Goal: Transaction & Acquisition: Purchase product/service

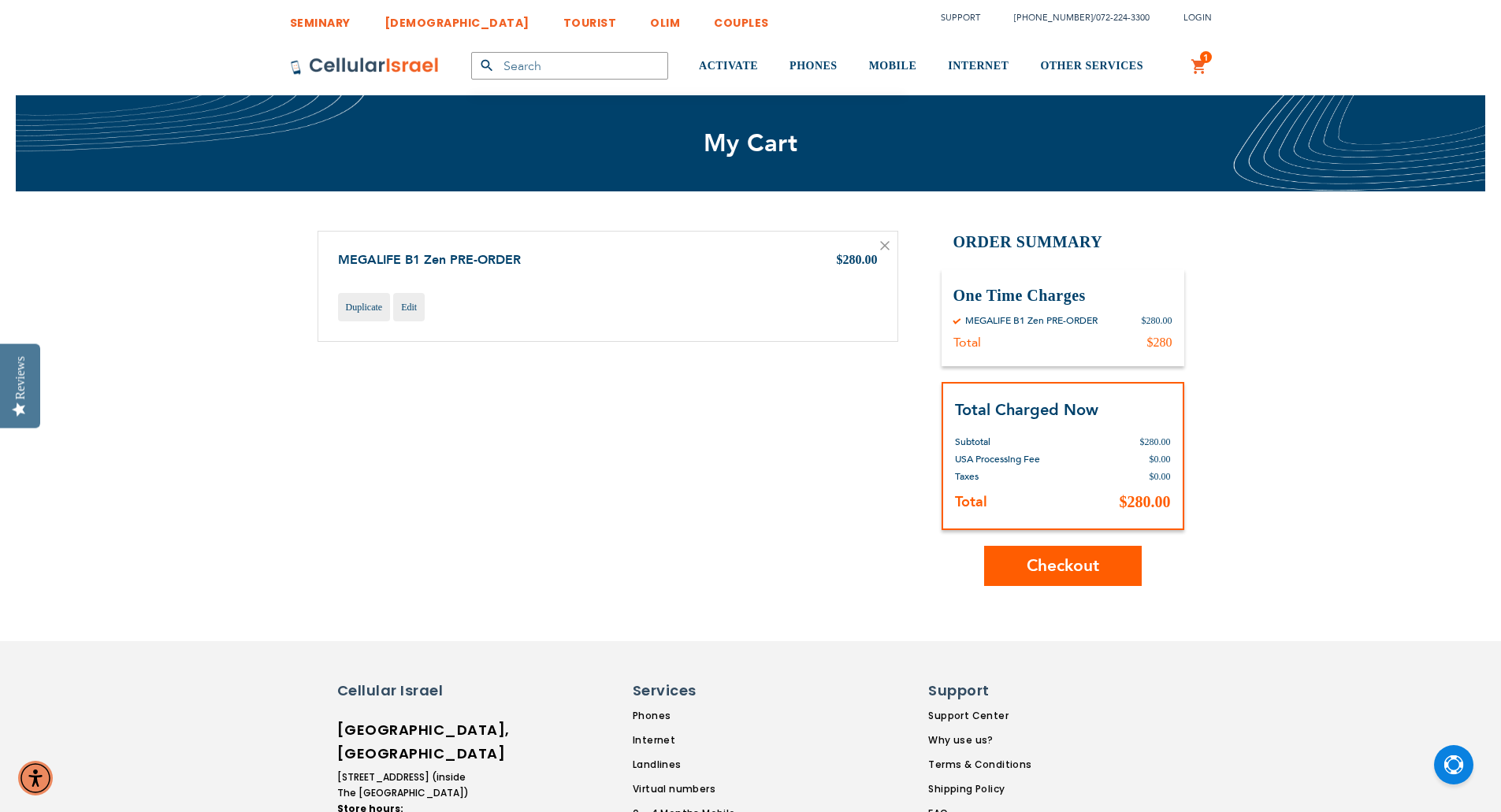
type input "[EMAIL_ADDRESS][DOMAIN_NAME]"
click at [1095, 586] on button "Checkout" at bounding box center [1063, 566] width 158 height 40
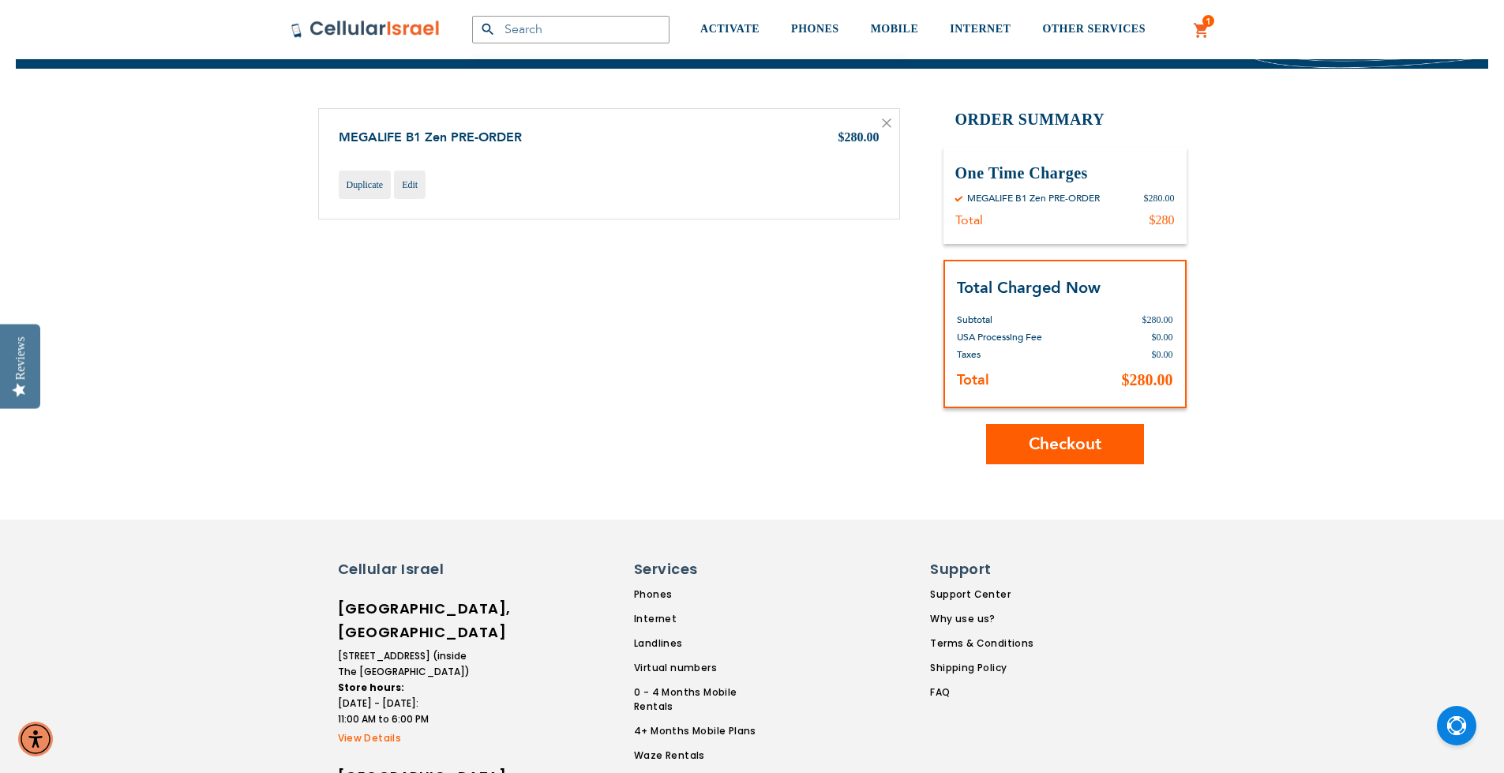
scroll to position [132, 0]
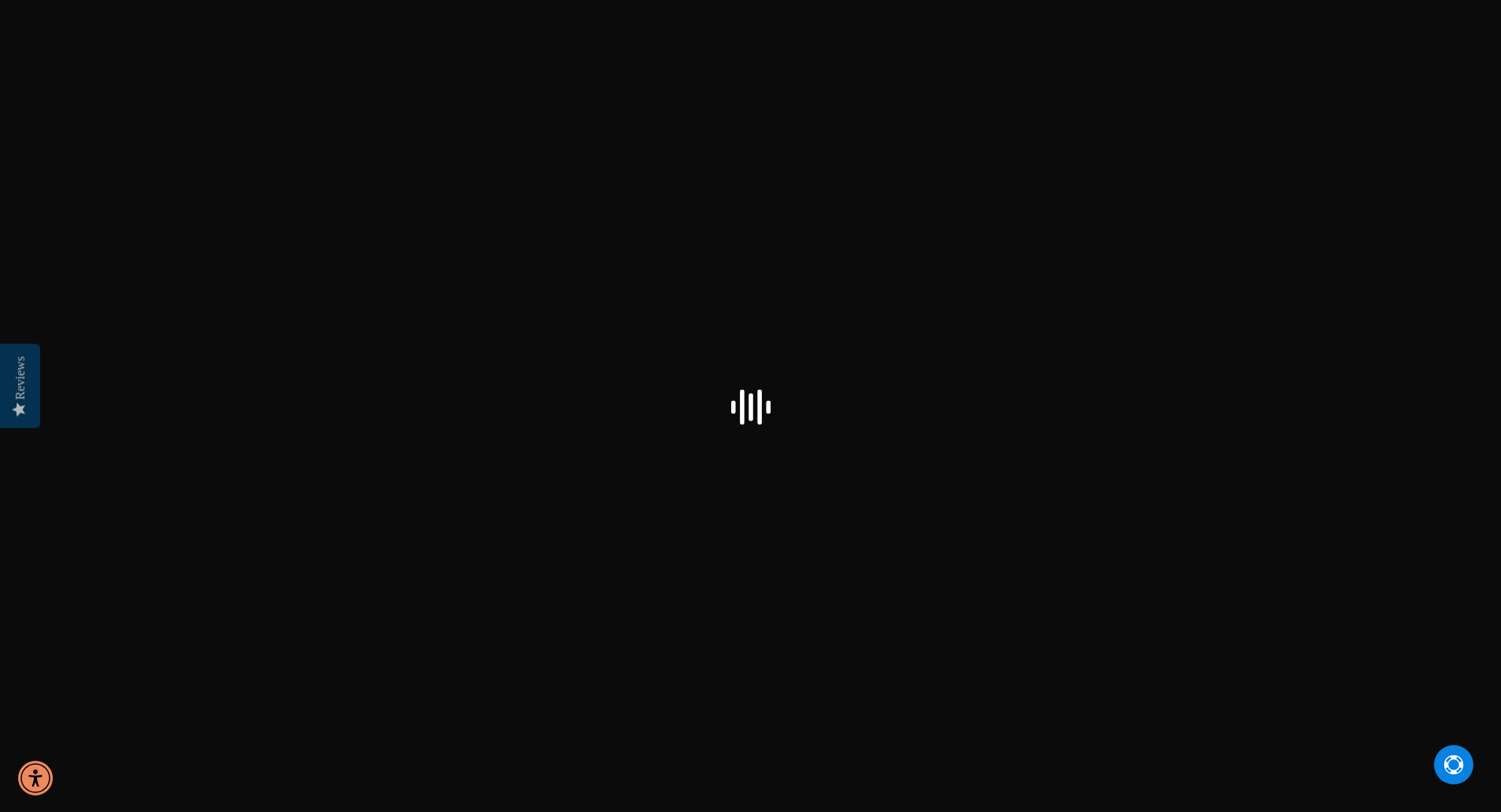
checkbox input "true"
select select "US"
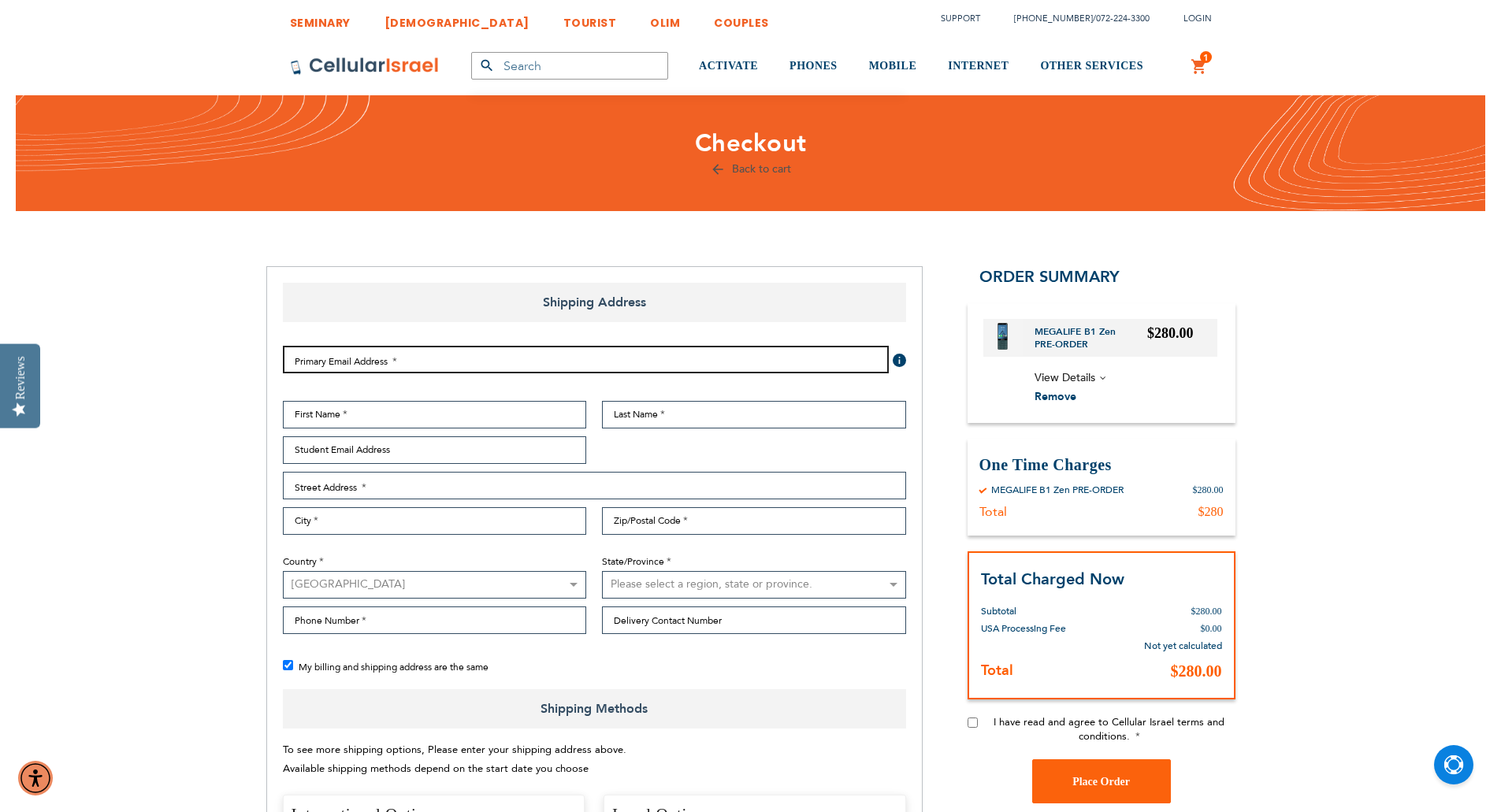
type input "[EMAIL_ADDRESS][DOMAIN_NAME]"
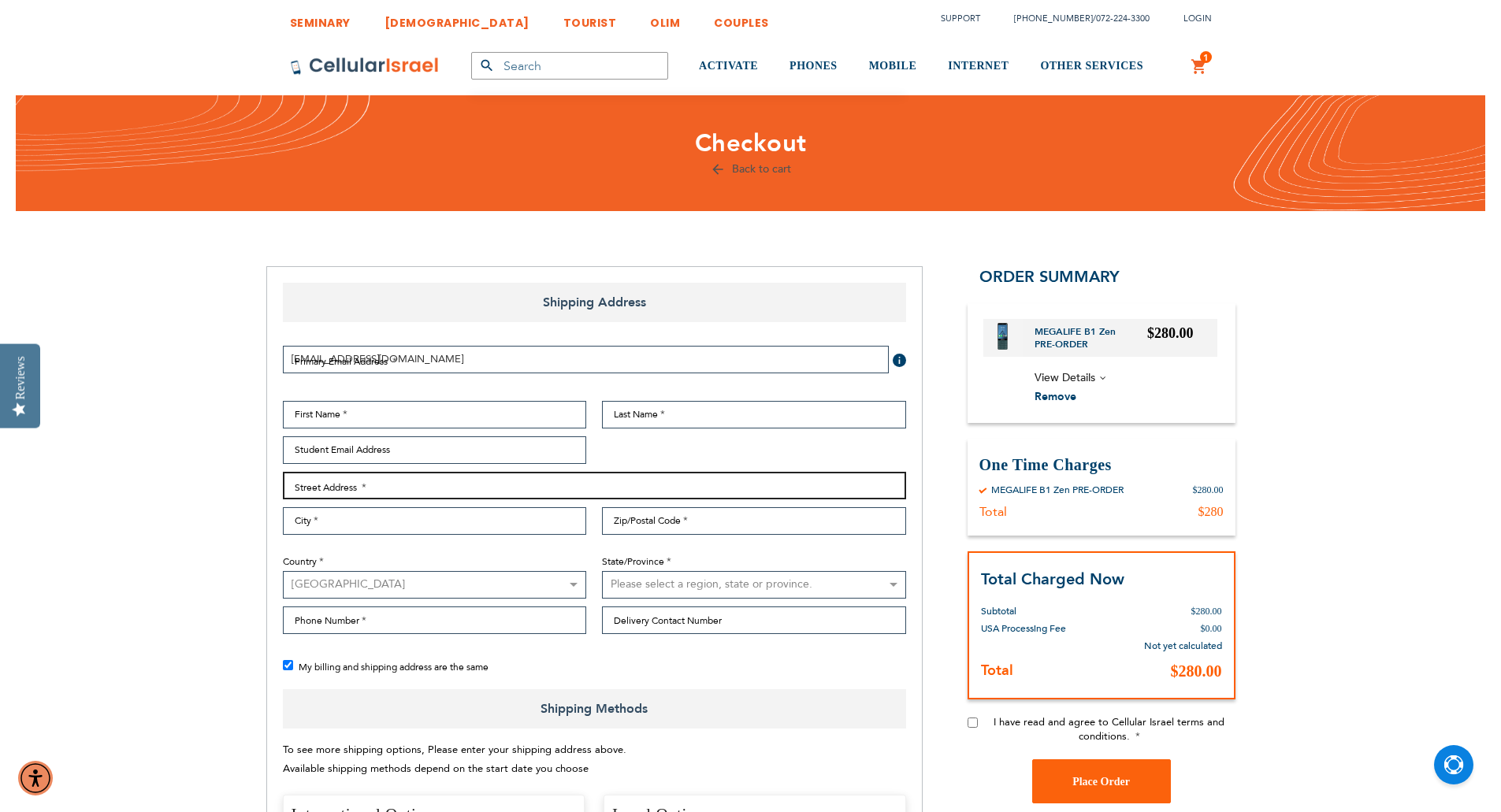
click at [503, 484] on input "Street Address: Line 1" at bounding box center [594, 486] width 623 height 28
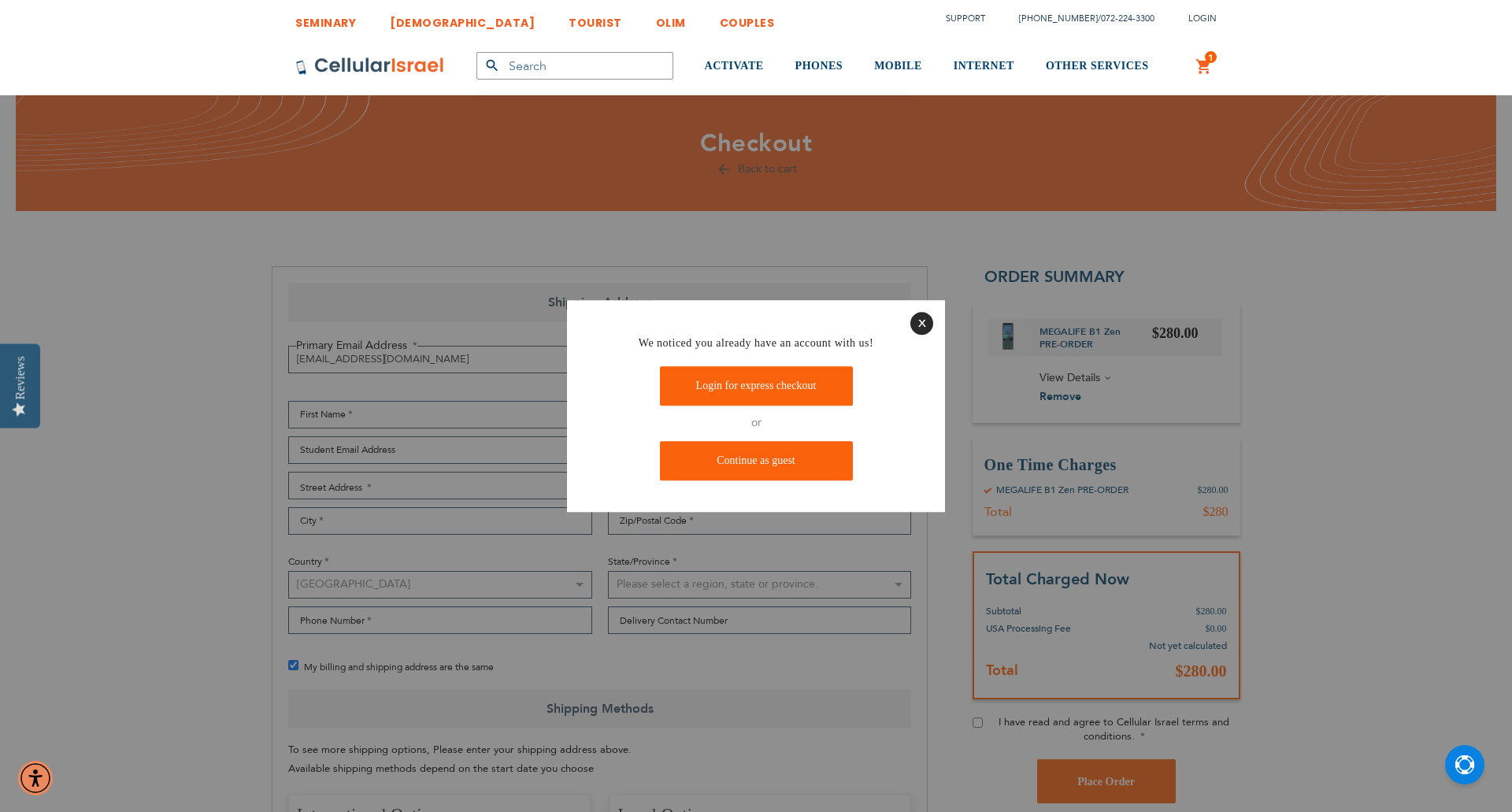
click at [308, 447] on div at bounding box center [756, 406] width 1512 height 812
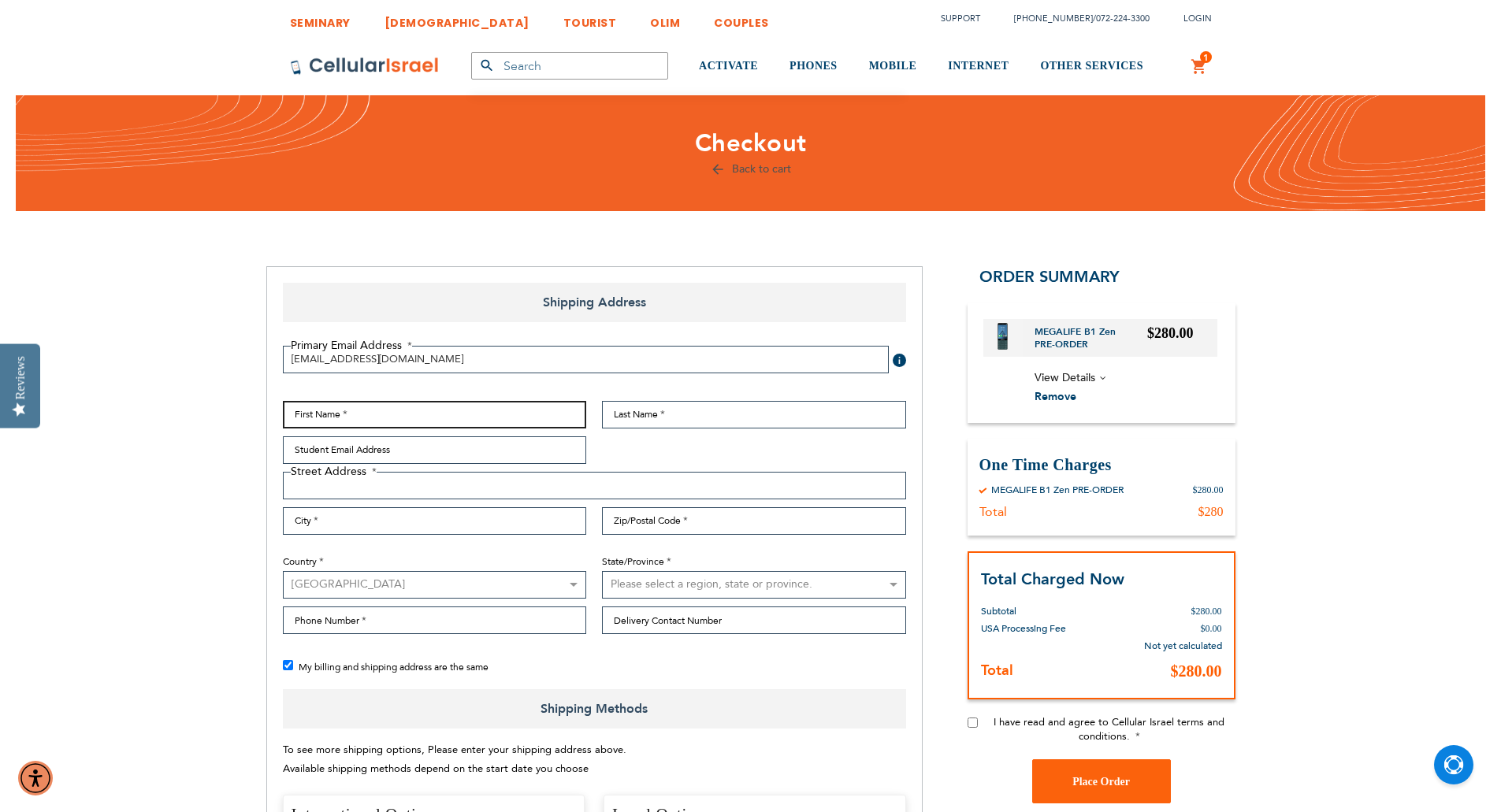
click at [376, 407] on input "First Name" at bounding box center [434, 415] width 304 height 28
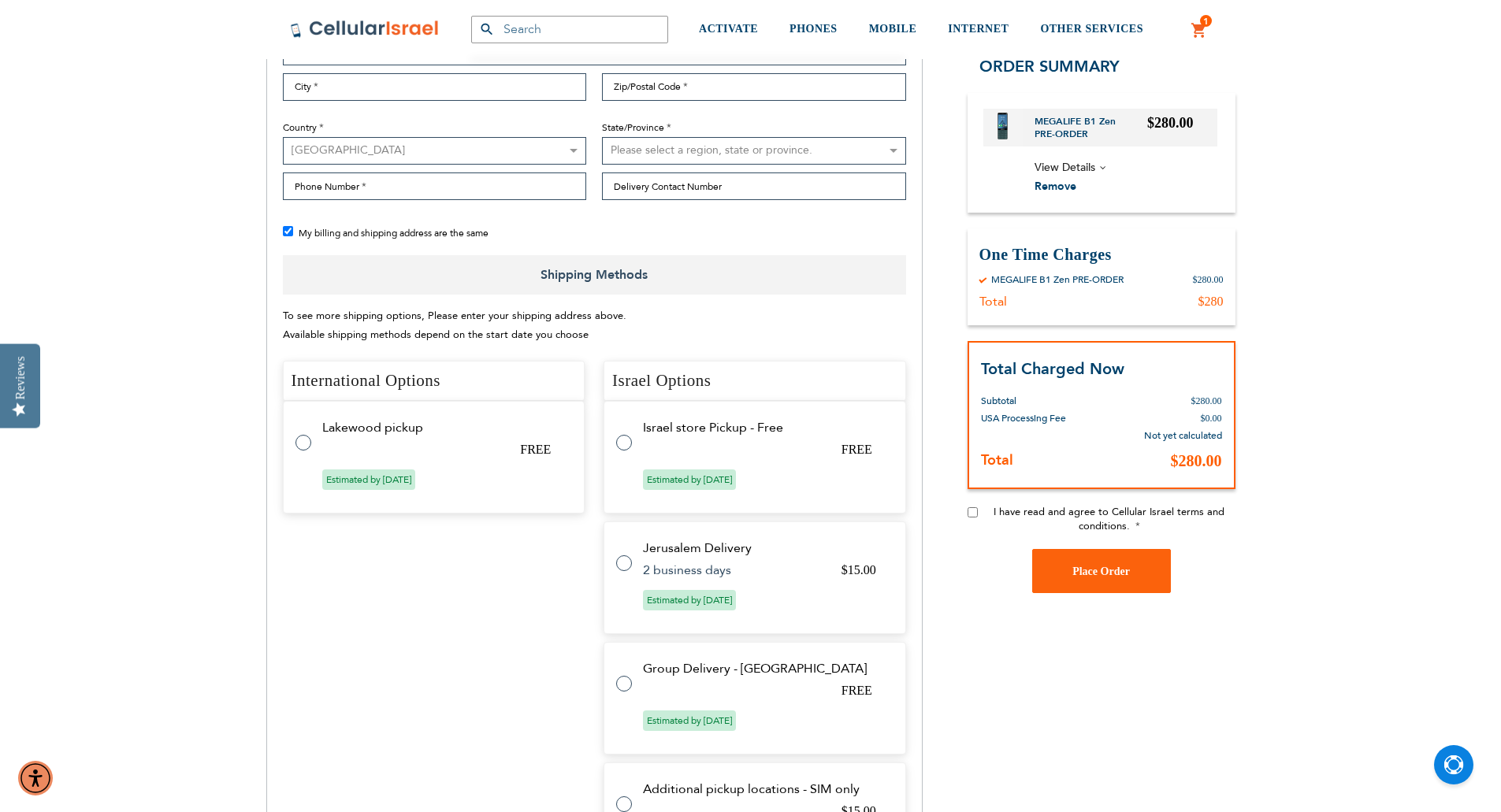
scroll to position [526, 0]
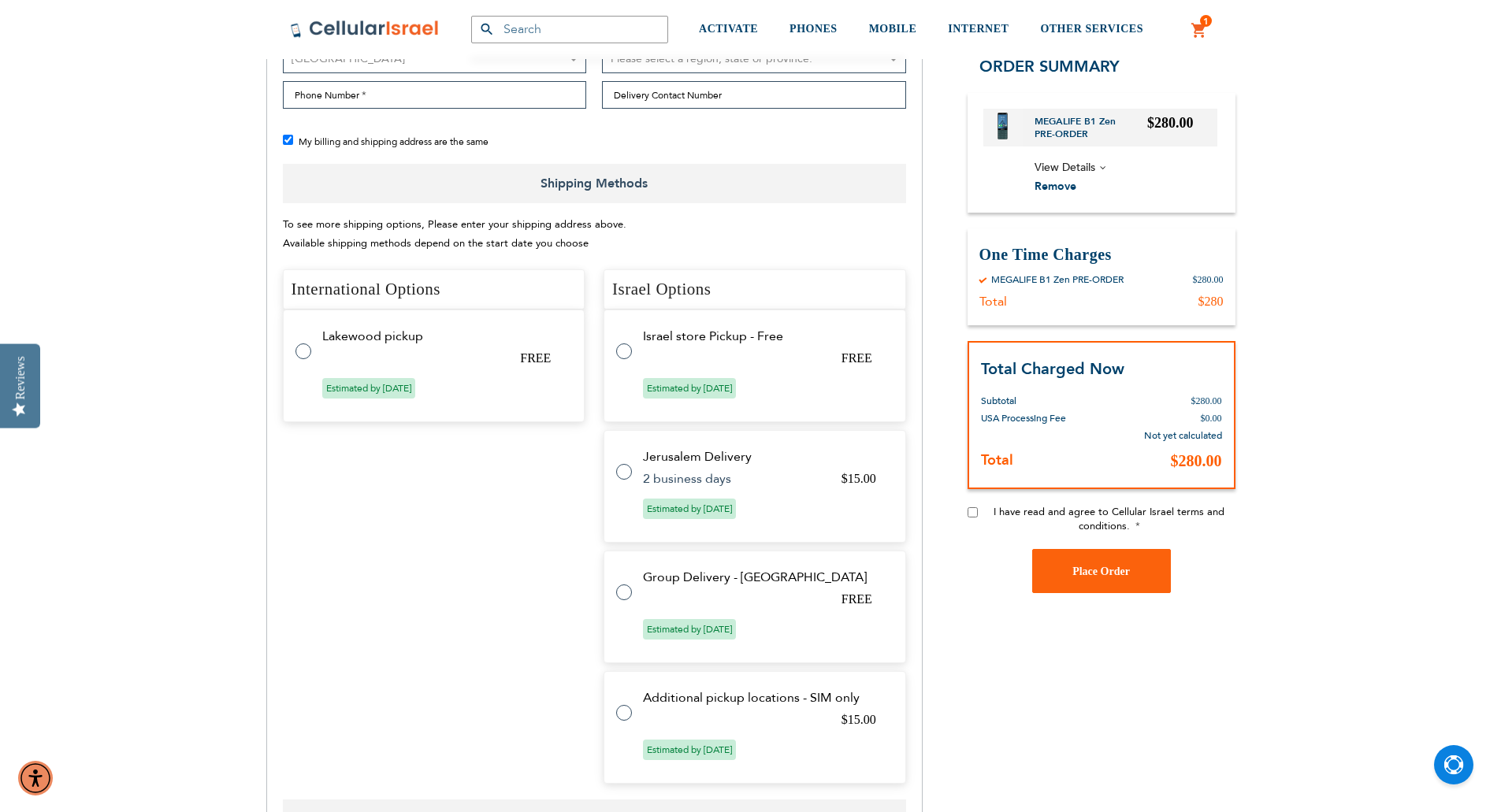
click at [630, 583] on label at bounding box center [632, 583] width 32 height 0
radio input "true"
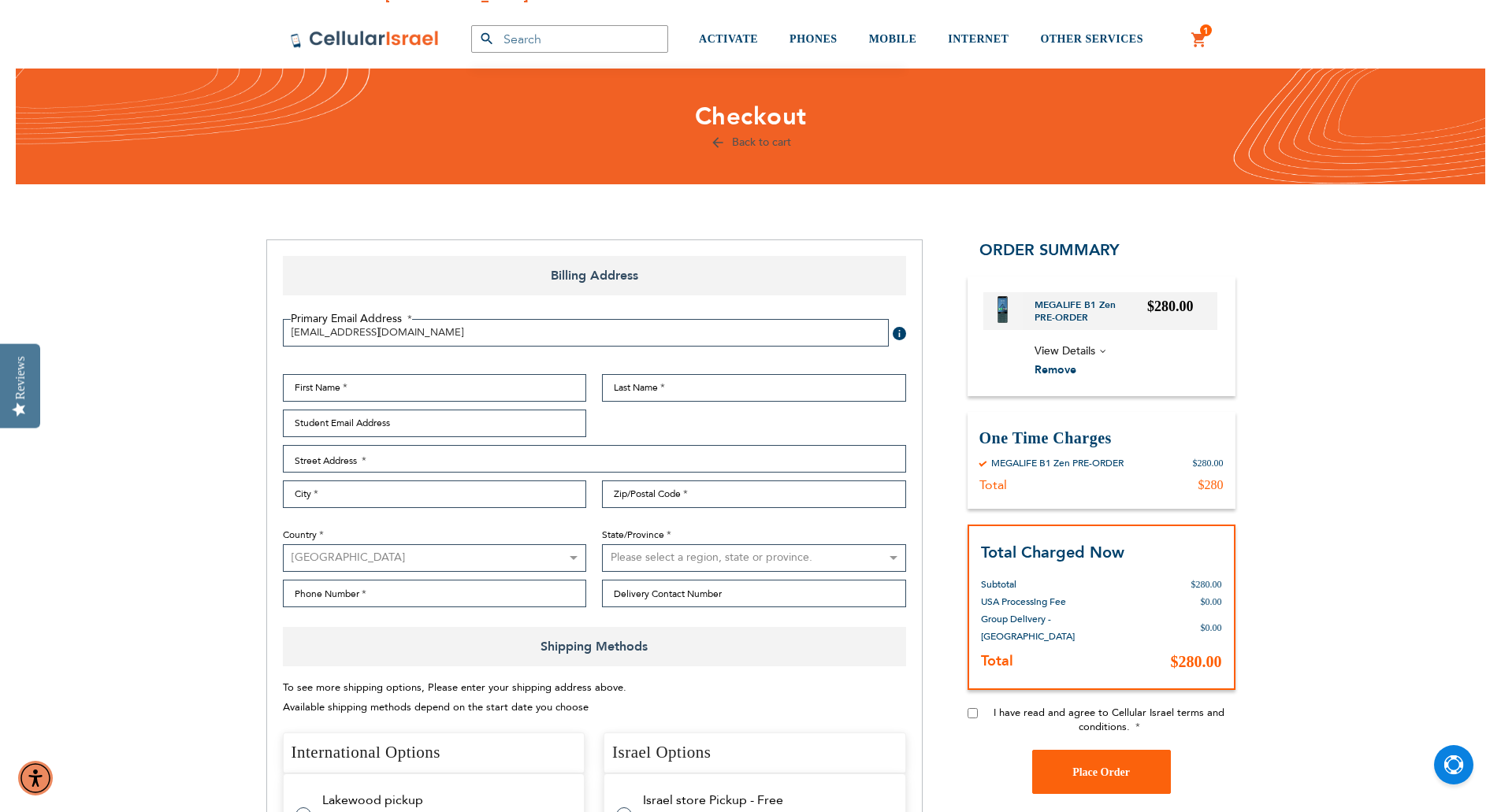
scroll to position [26, 0]
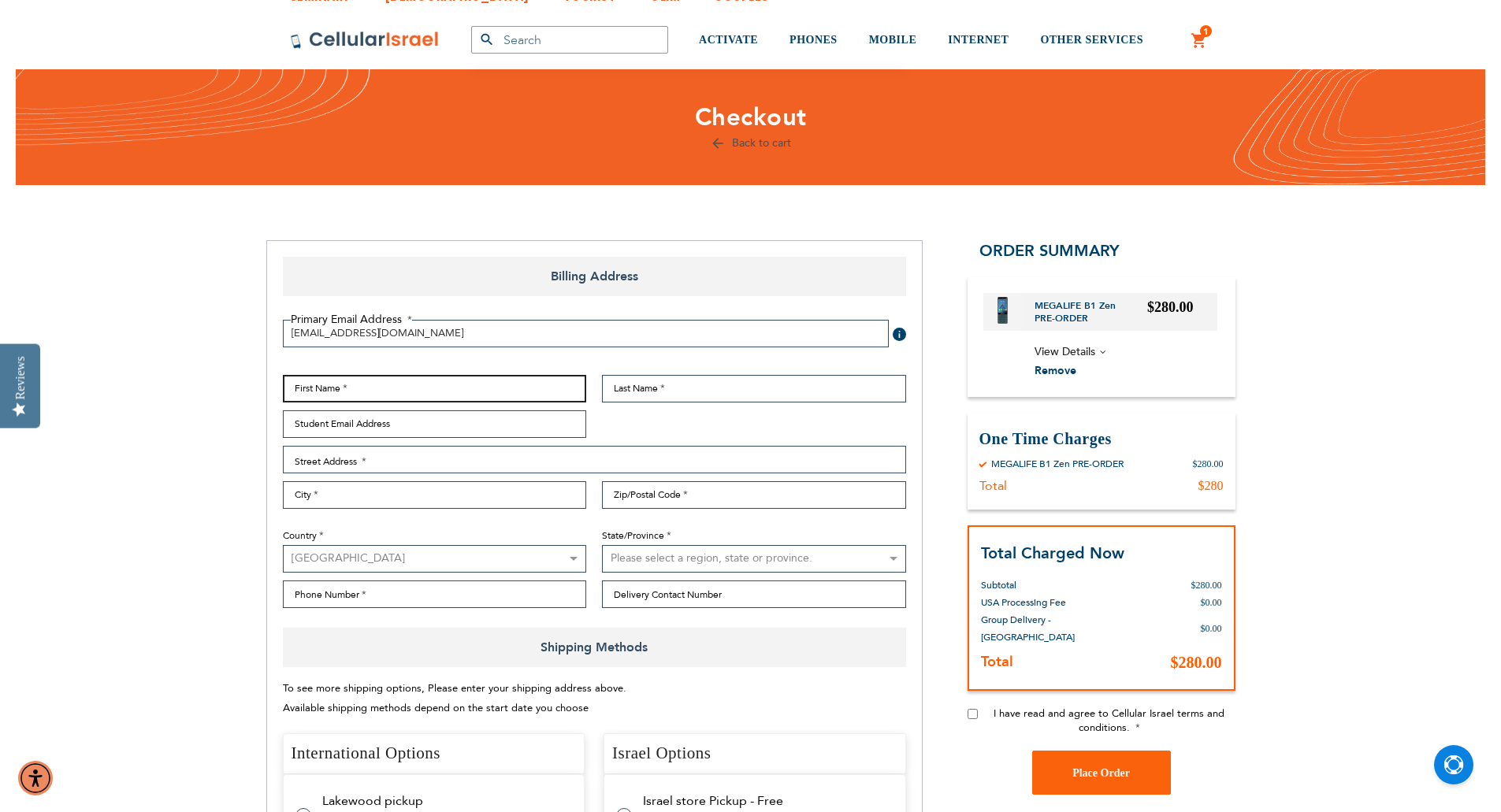
click at [377, 391] on input "First Name" at bounding box center [434, 389] width 304 height 28
type input "[PERSON_NAME]"
type input "Deutsch"
type input "[EMAIL_ADDRESS][DOMAIN_NAME]"
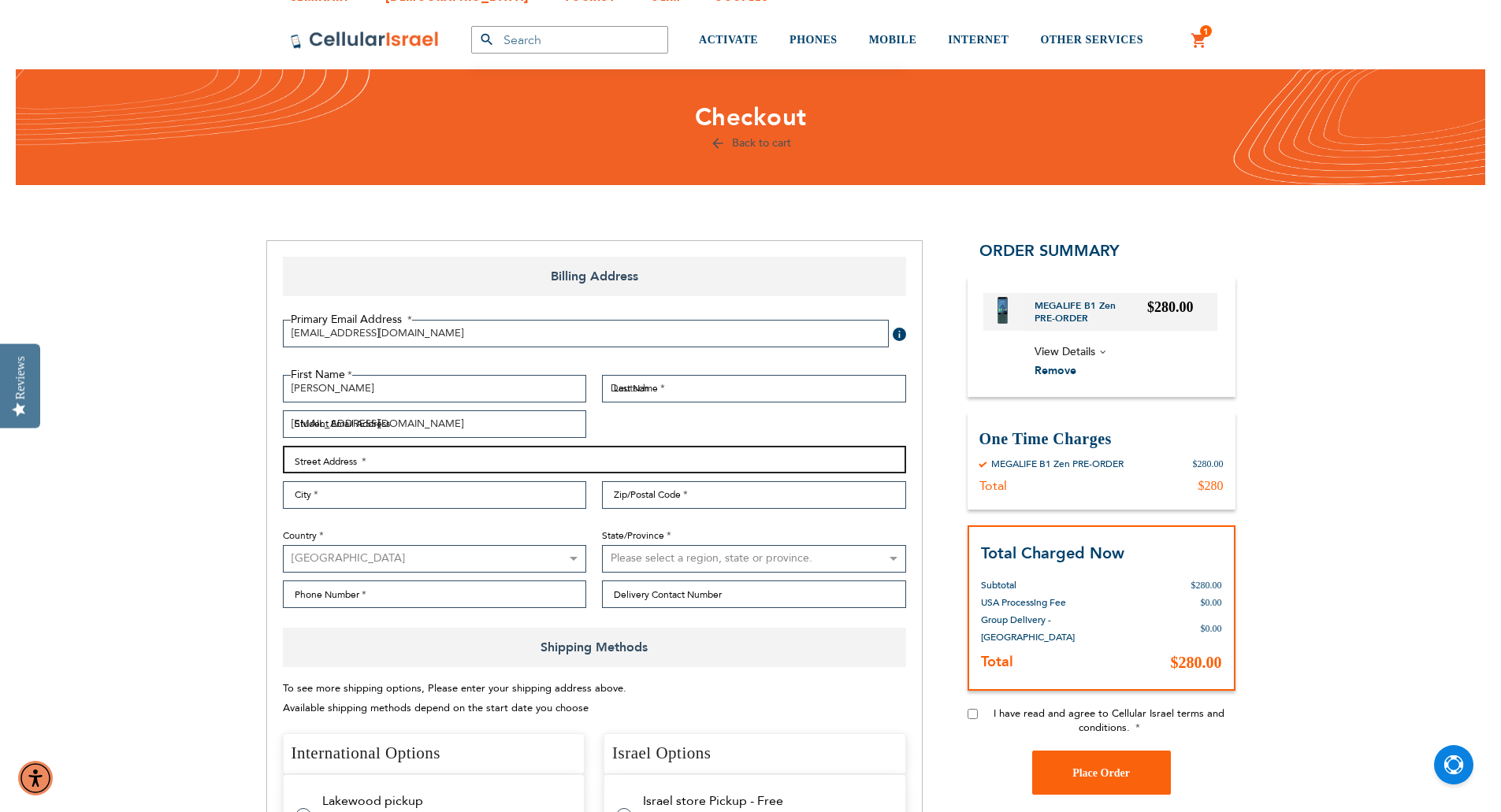
type input "[STREET_ADDRESS]"
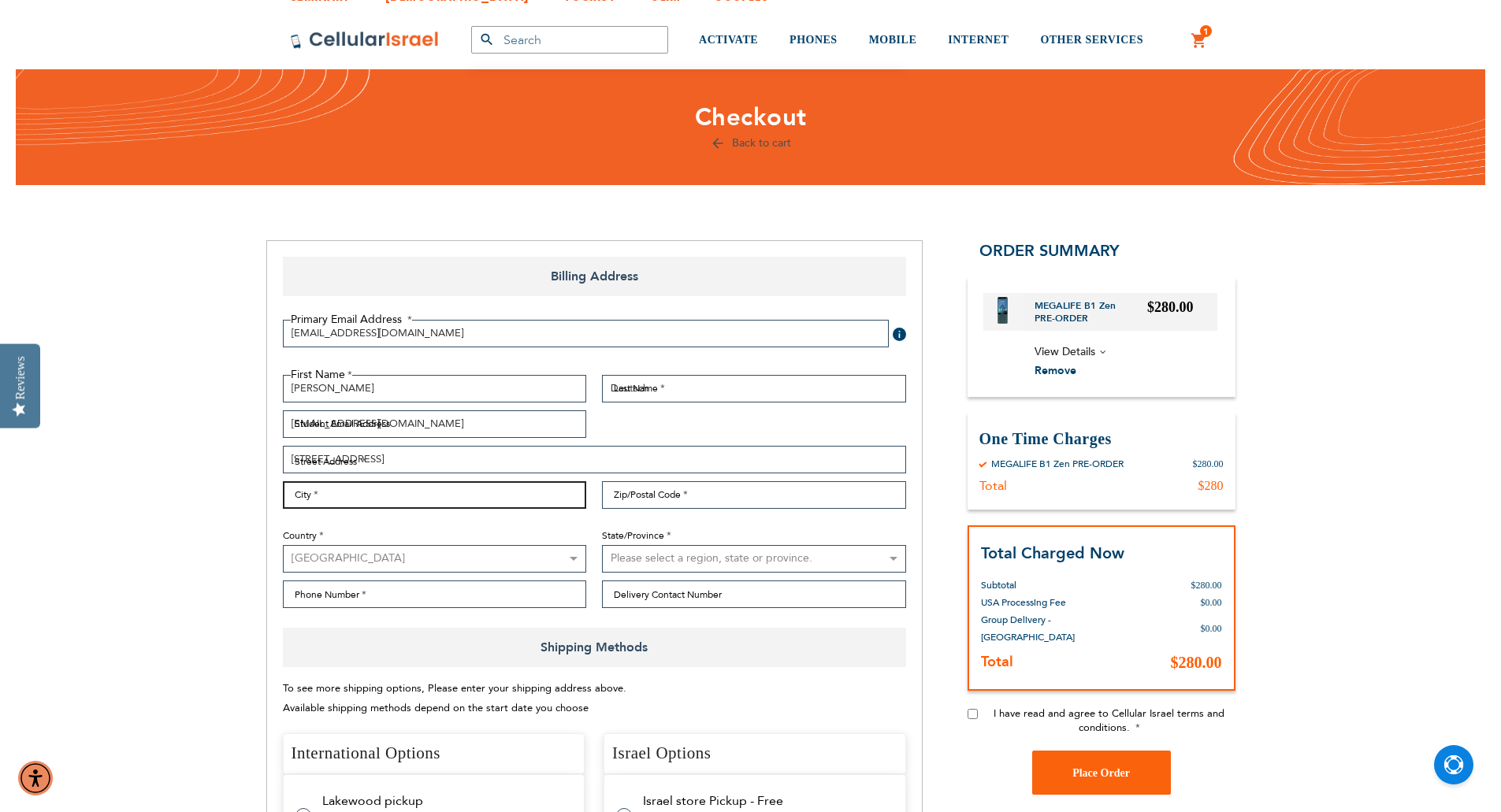
type input "[GEOGRAPHIC_DATA]"
type input "12733"
select select "43"
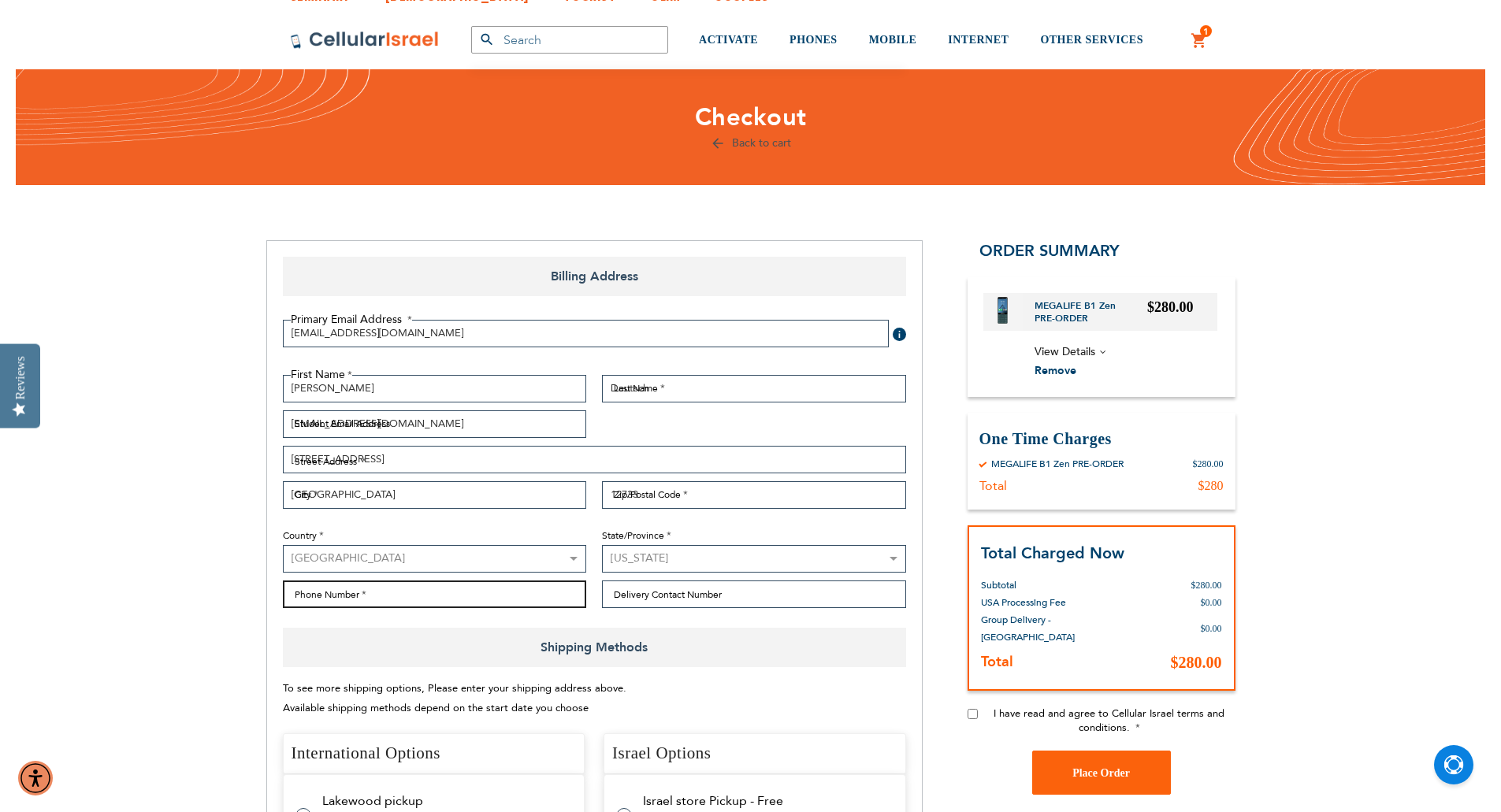
type input "3476019704"
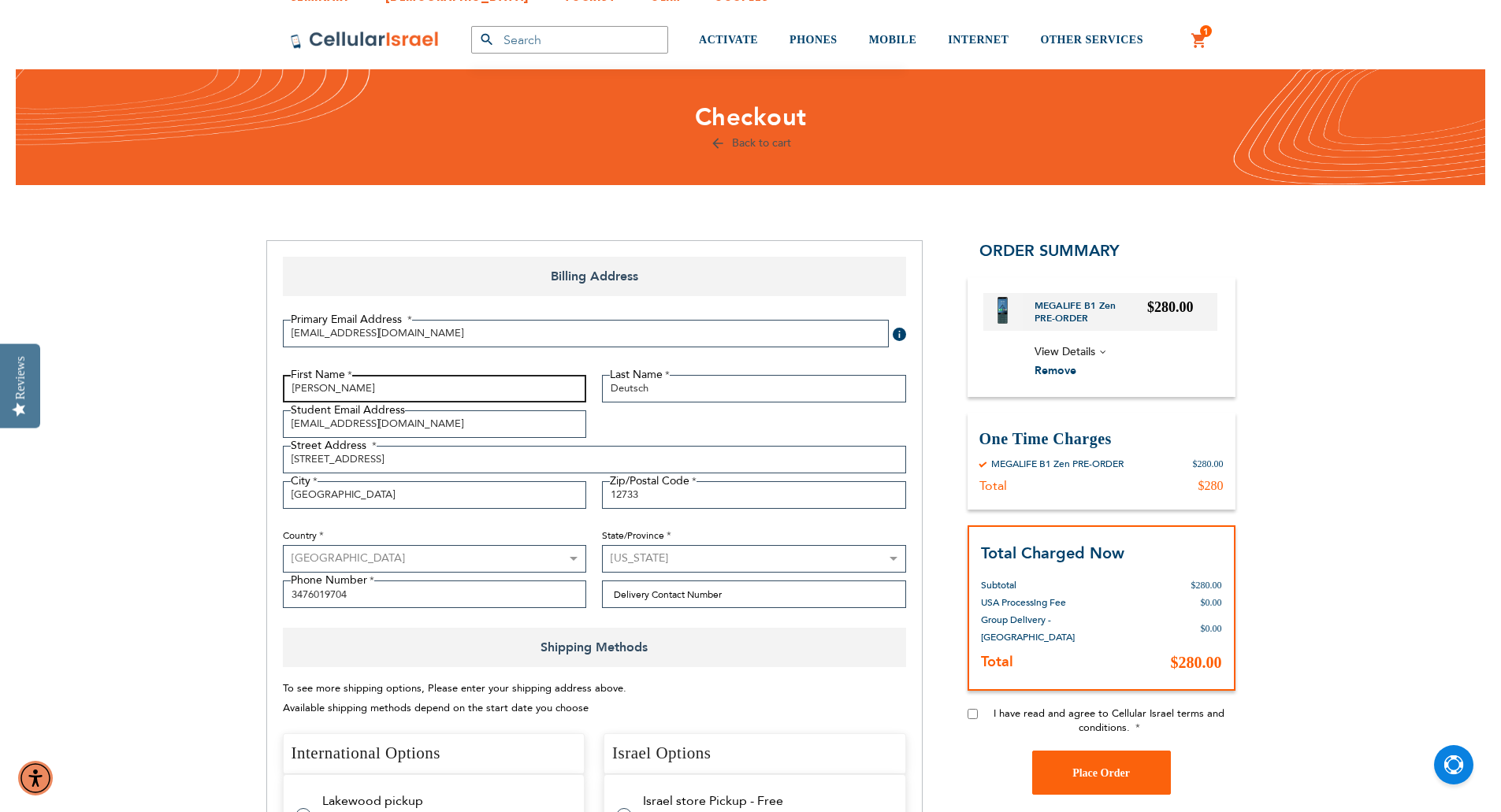
drag, startPoint x: 353, startPoint y: 391, endPoint x: 221, endPoint y: 398, distance: 132.2
type input "[PERSON_NAME]"
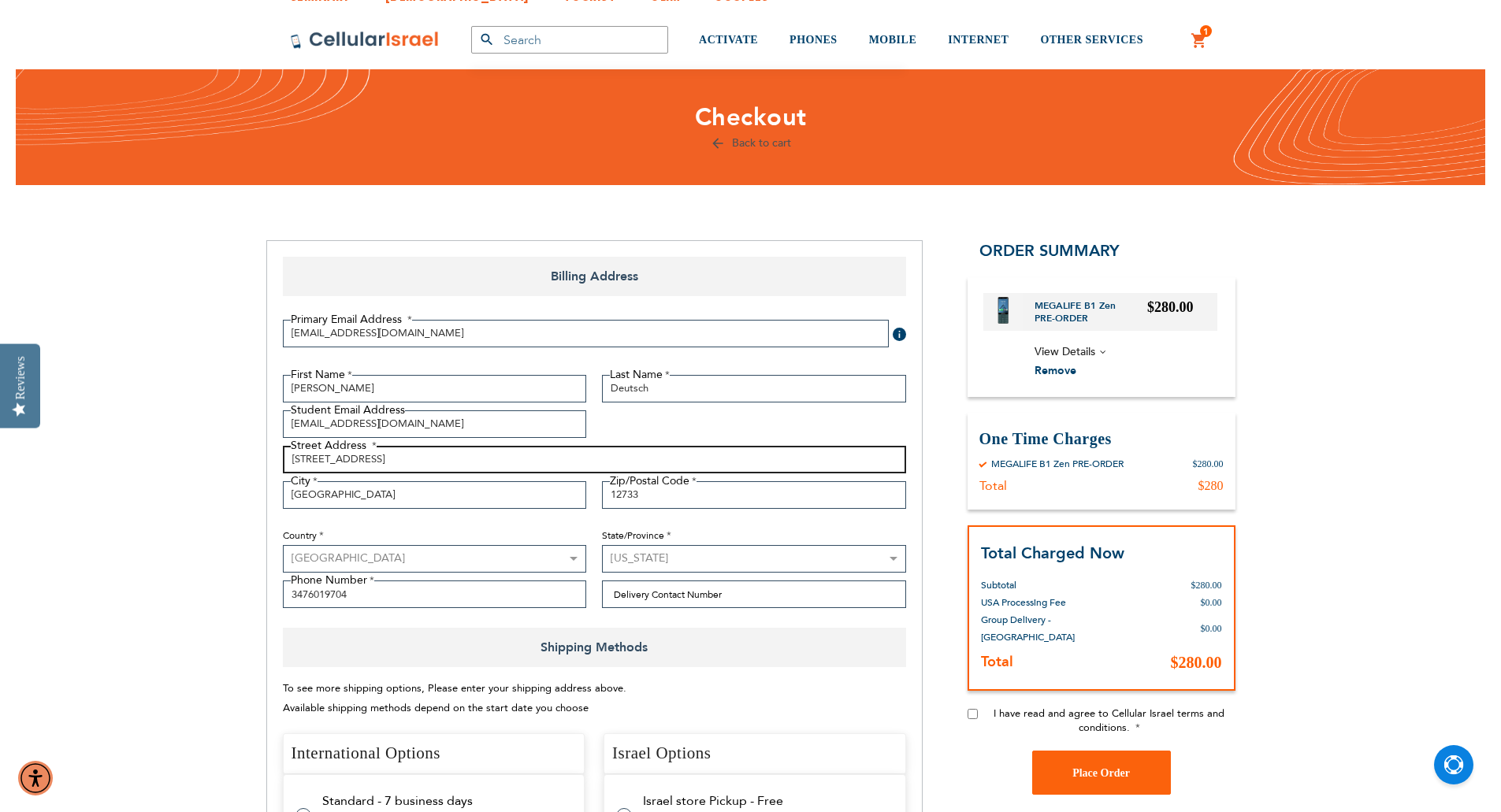
drag, startPoint x: 410, startPoint y: 450, endPoint x: 103, endPoint y: 481, distance: 308.6
type input "5891 SW 37th ter."
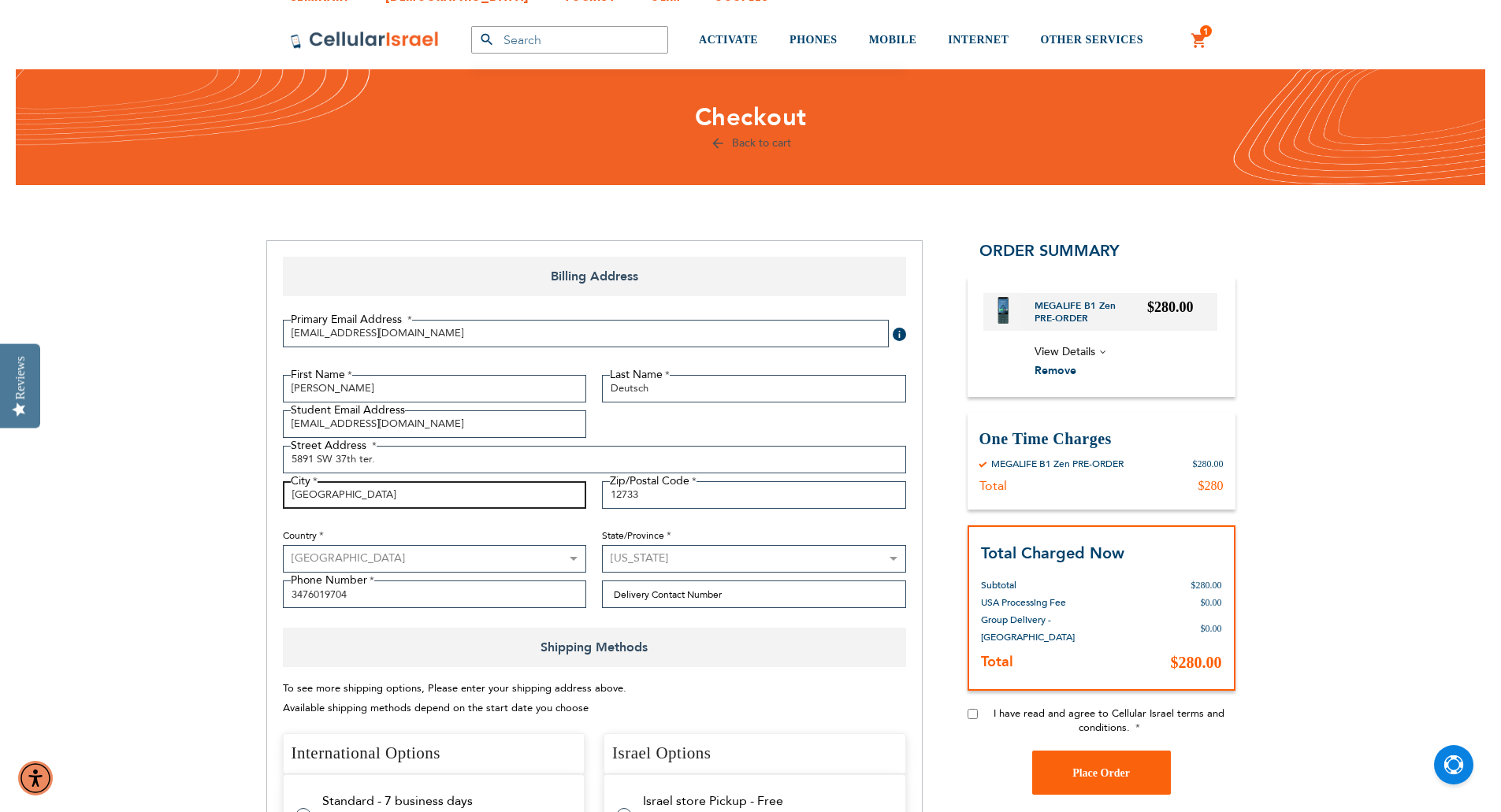
drag, startPoint x: 391, startPoint y: 505, endPoint x: 232, endPoint y: 502, distance: 159.0
type input "[GEOGRAPHIC_DATA]"
drag, startPoint x: 665, startPoint y: 497, endPoint x: 330, endPoint y: 533, distance: 336.9
click at [330, 533] on div "First Name [GEOGRAPHIC_DATA] Last Name Deutsch Student Email Address [EMAIL_ADD…" at bounding box center [595, 496] width 639 height 241
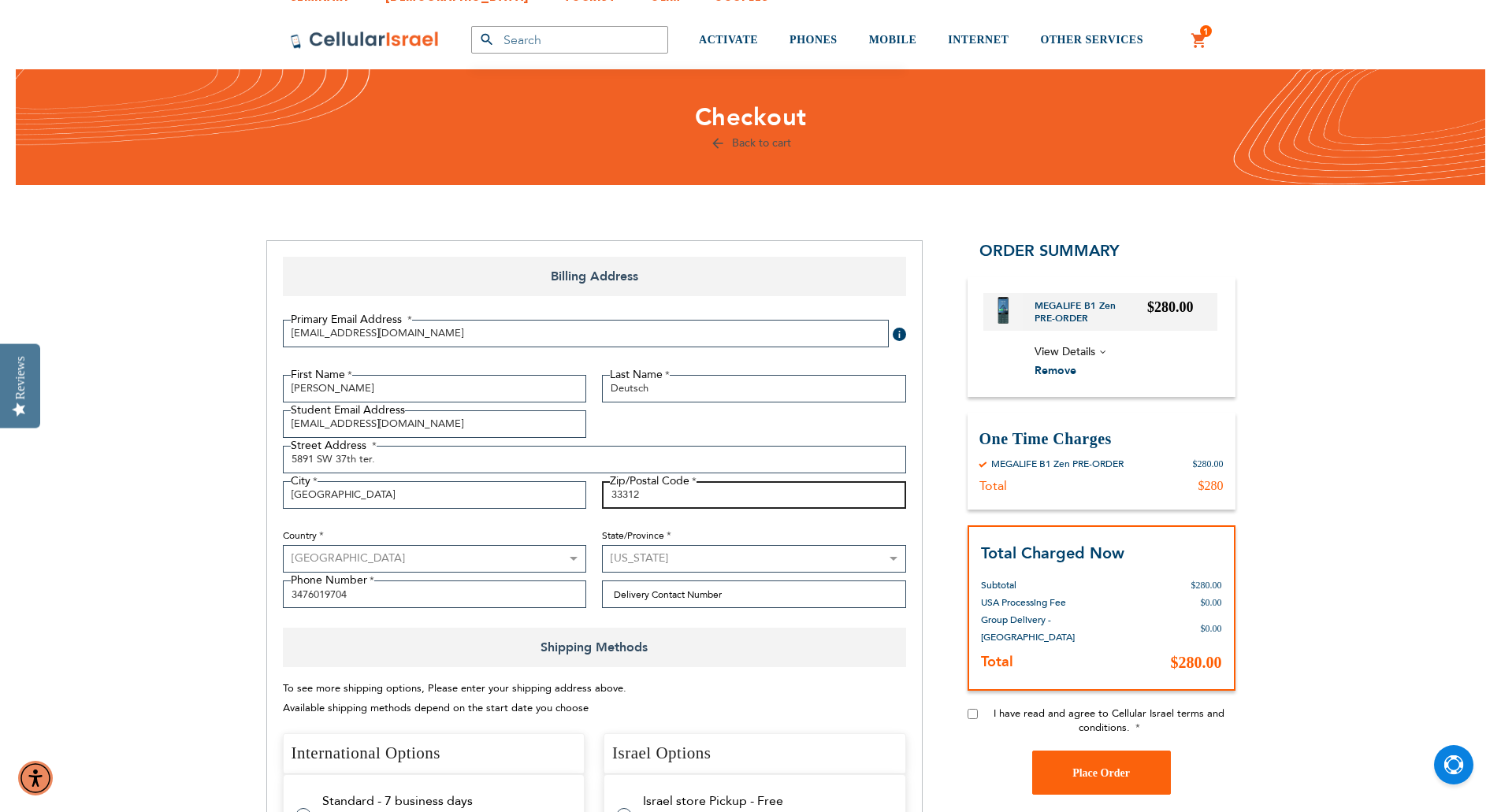
type input "33312"
drag, startPoint x: 562, startPoint y: 556, endPoint x: 582, endPoint y: 563, distance: 21.2
click at [563, 558] on select "[GEOGRAPHIC_DATA] [GEOGRAPHIC_DATA] [GEOGRAPHIC_DATA] [GEOGRAPHIC_DATA] [GEOGRA…" at bounding box center [434, 559] width 304 height 28
drag, startPoint x: 625, startPoint y: 560, endPoint x: 635, endPoint y: 560, distance: 10.0
click at [630, 560] on select "Please select a region, state or province. [US_STATE] [US_STATE] [US_STATE] [US…" at bounding box center [753, 559] width 304 height 28
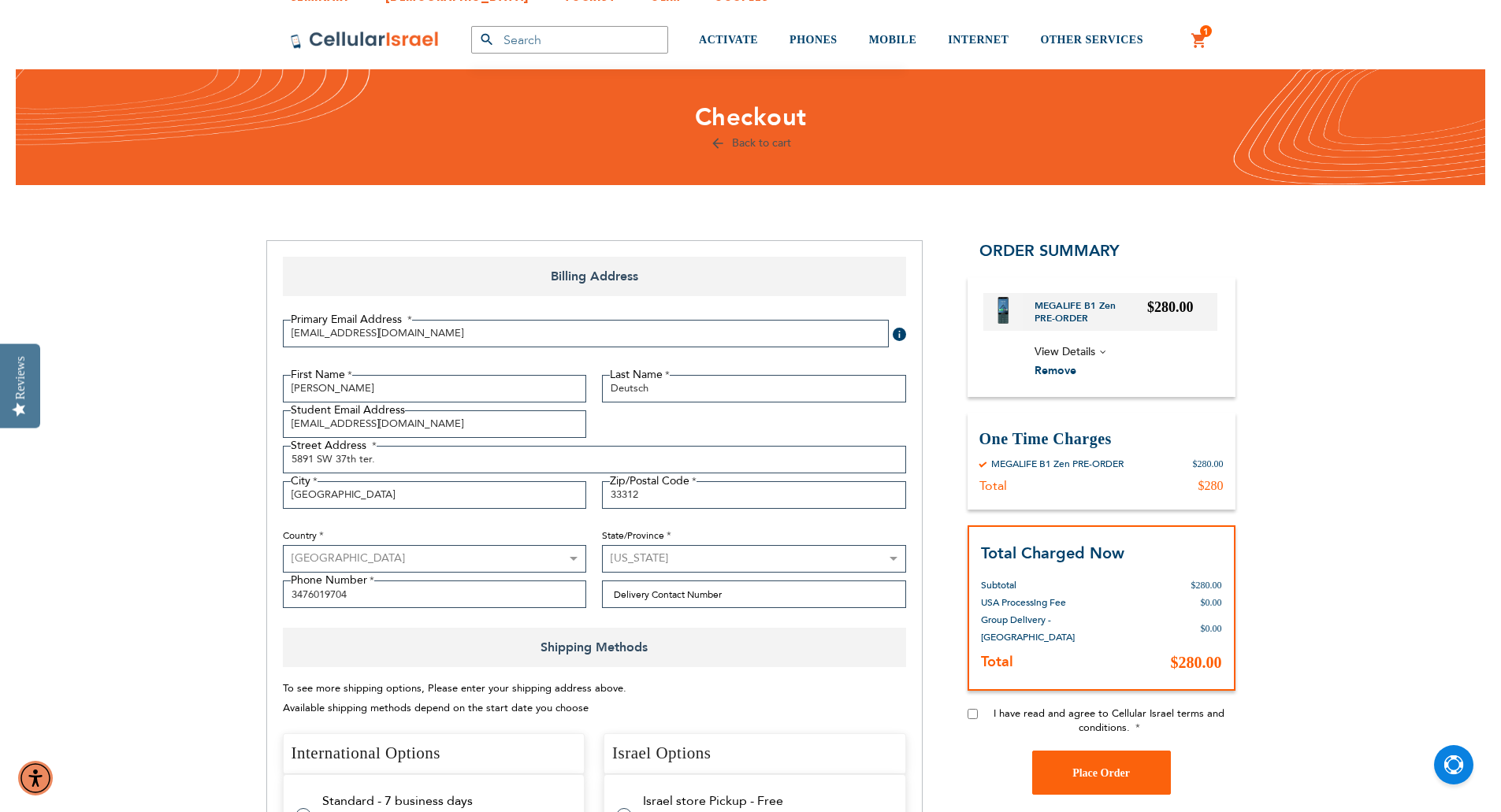
select select "18"
click at [602, 545] on select "Please select a region, state or province. [US_STATE] [US_STATE] [US_STATE] [US…" at bounding box center [753, 559] width 304 height 28
click at [725, 605] on input "Delivery Contact Number" at bounding box center [753, 595] width 304 height 28
type input "3476019704"
click at [804, 615] on div "Primary Email Address Tooltip We'll send your order confirmation here. [EMAIL_A…" at bounding box center [595, 468] width 639 height 320
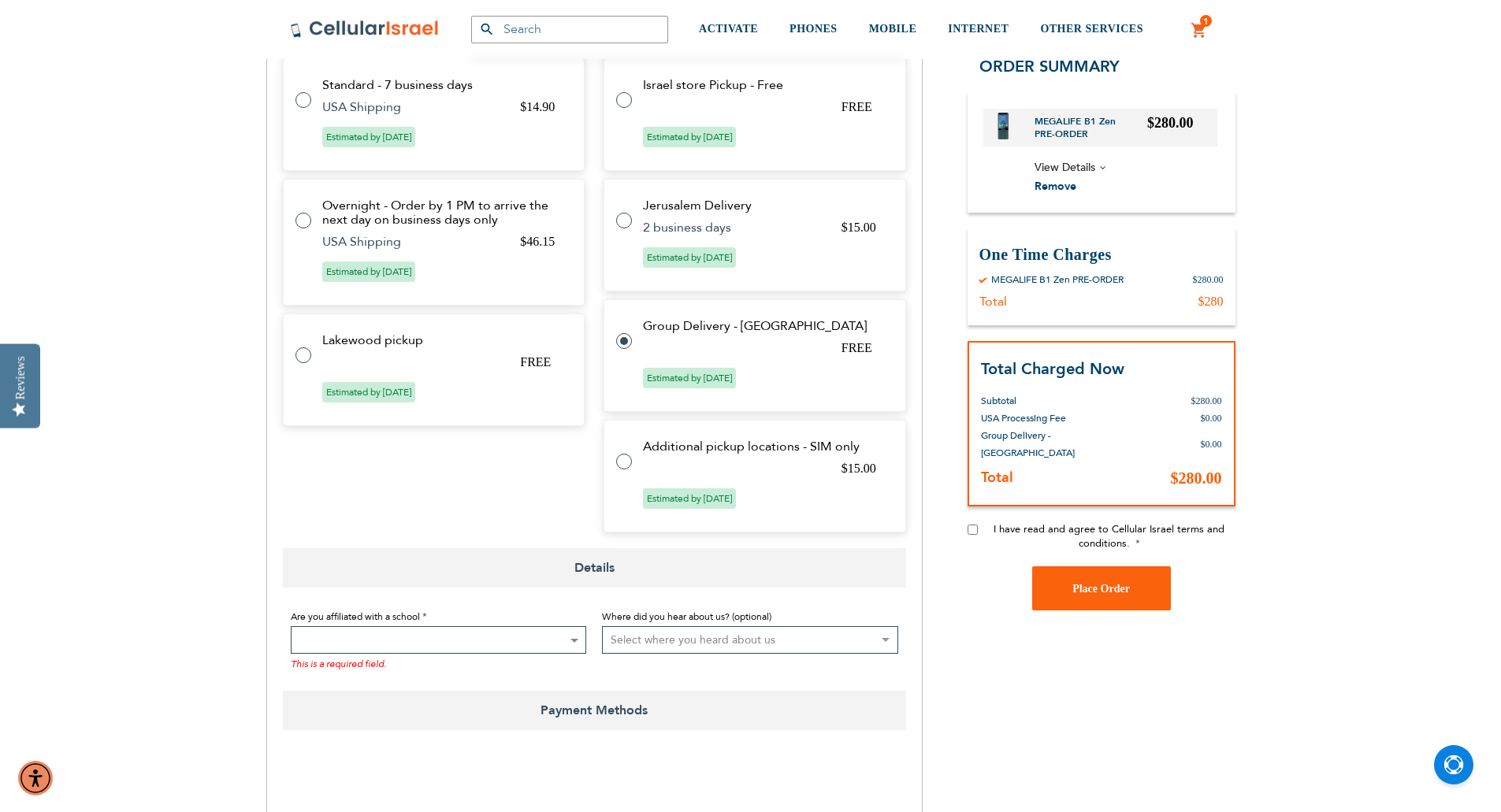
scroll to position [866, 0]
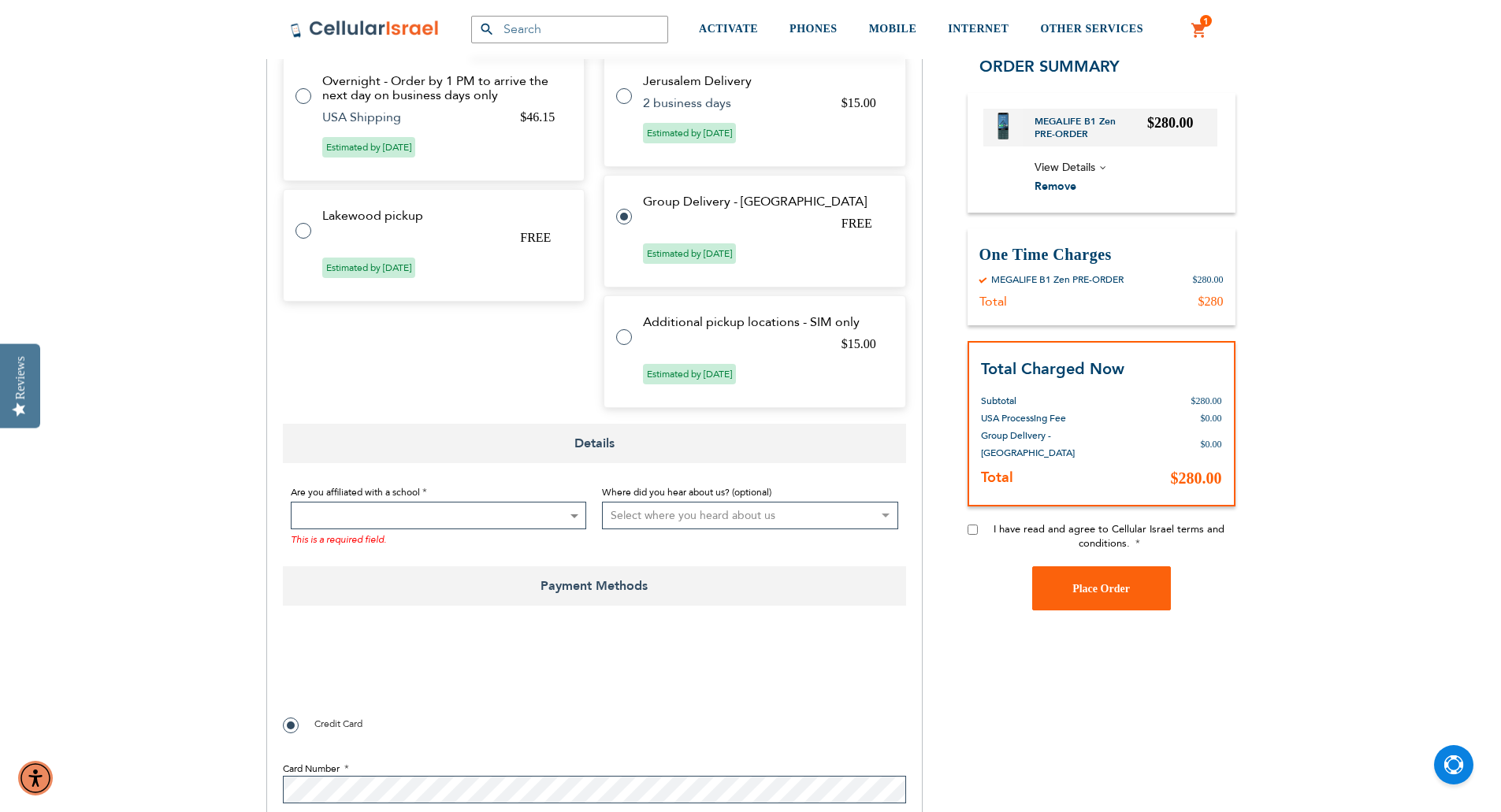
click at [400, 525] on span at bounding box center [438, 516] width 296 height 28
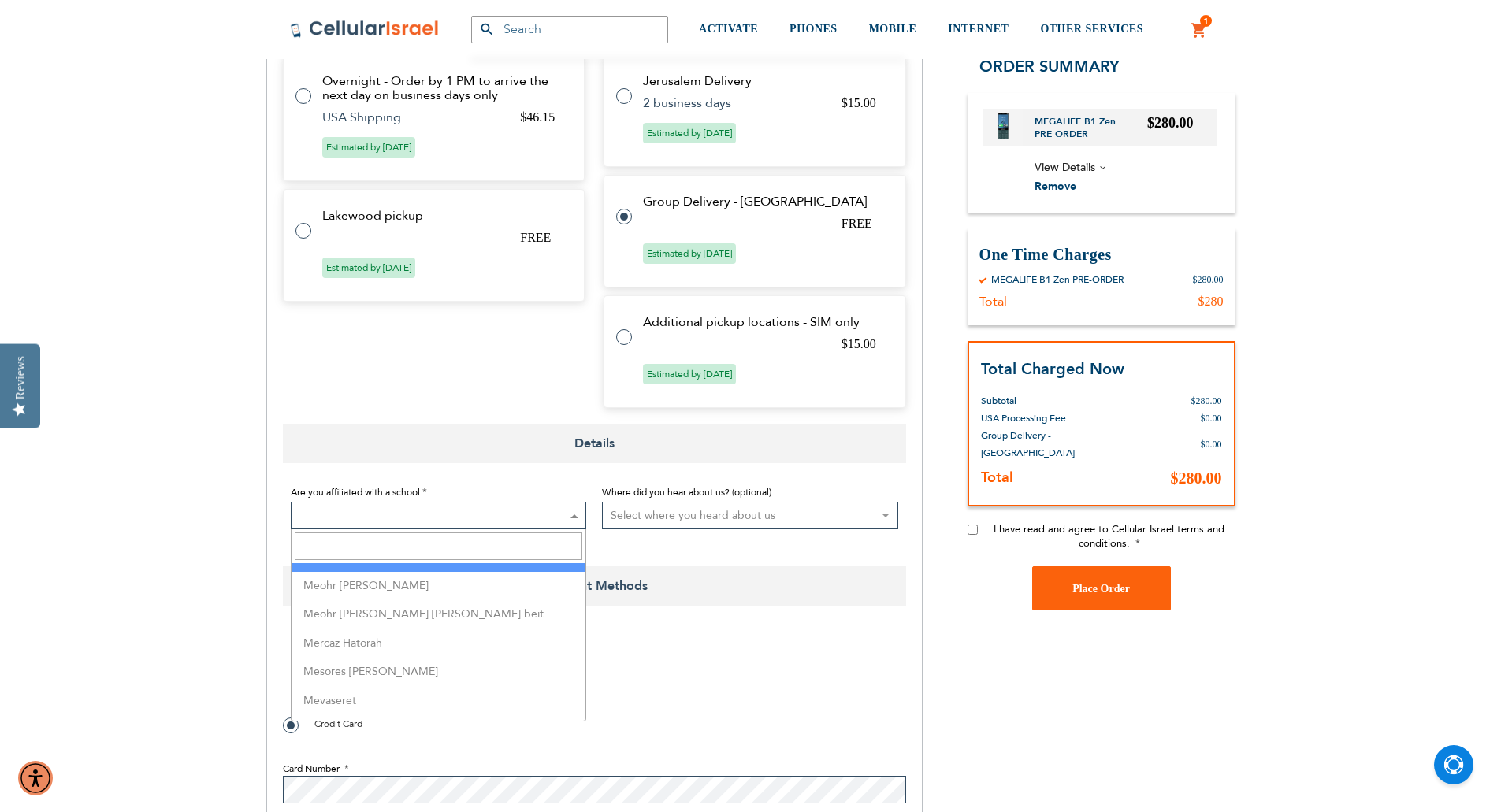
scroll to position [2415, 0]
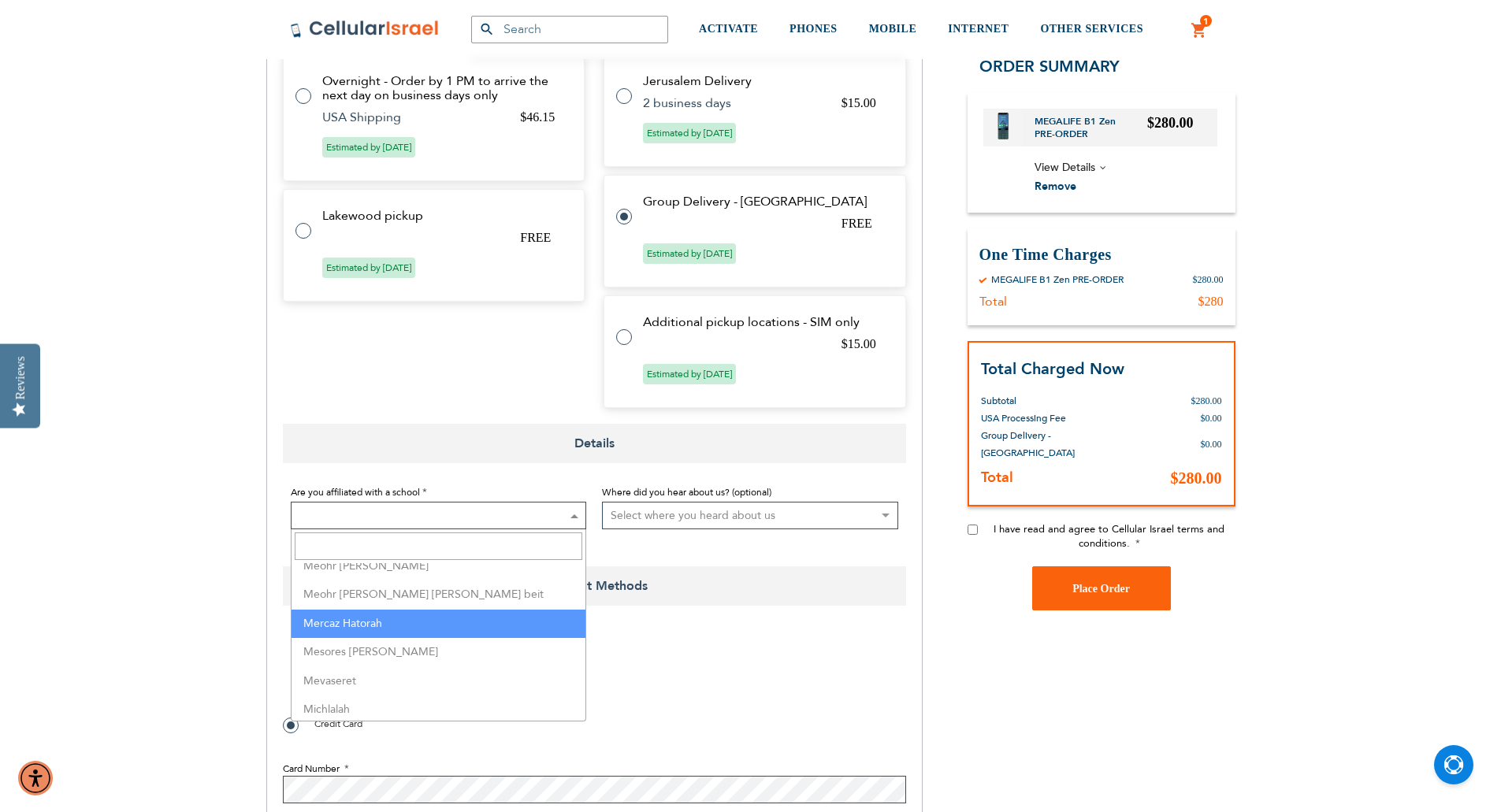
select select "100"
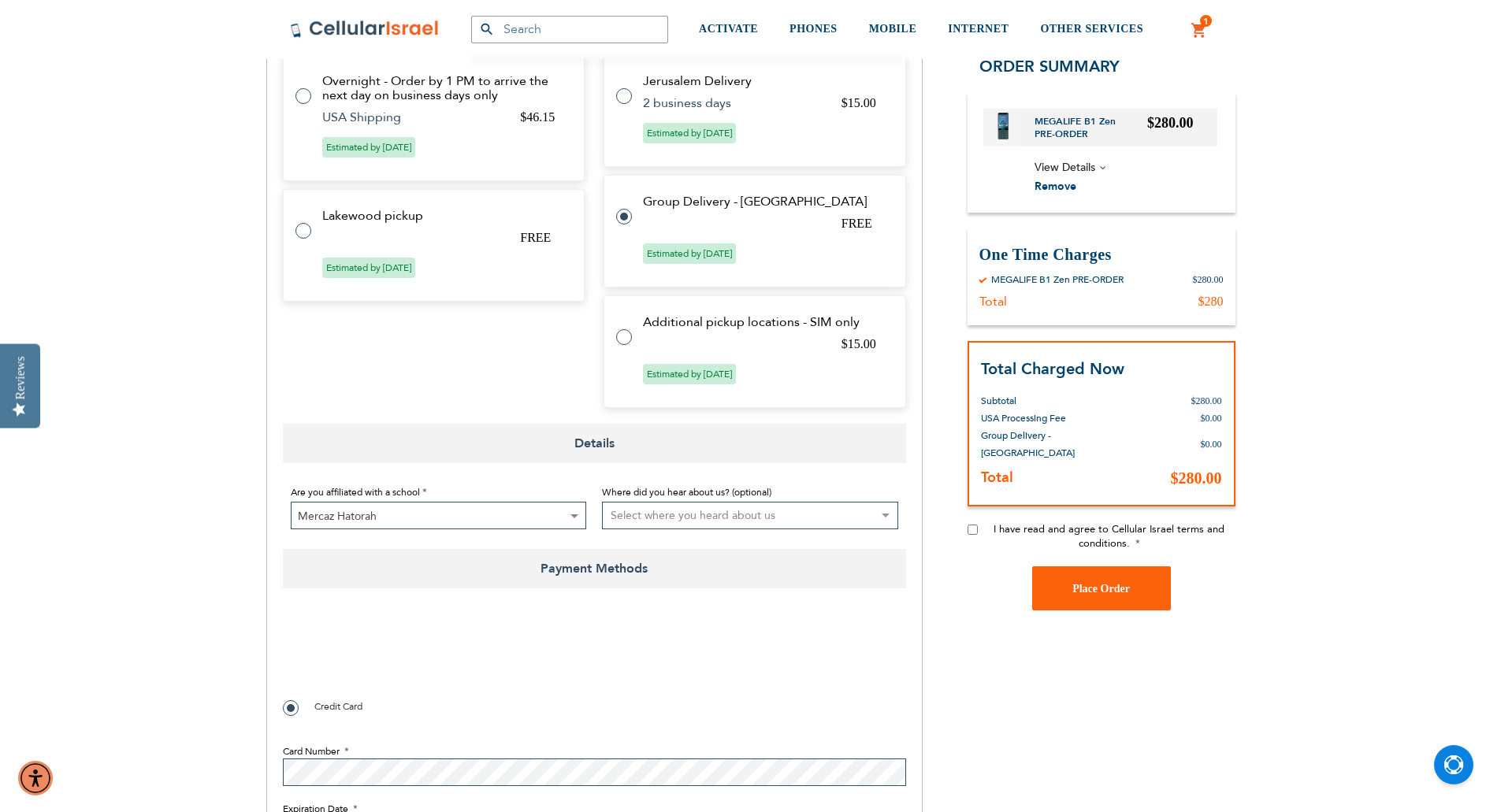
click at [704, 518] on select "Select where you heard about us Existing Customer Friend Other School/Group BP …" at bounding box center [750, 516] width 296 height 28
checkbox input "true"
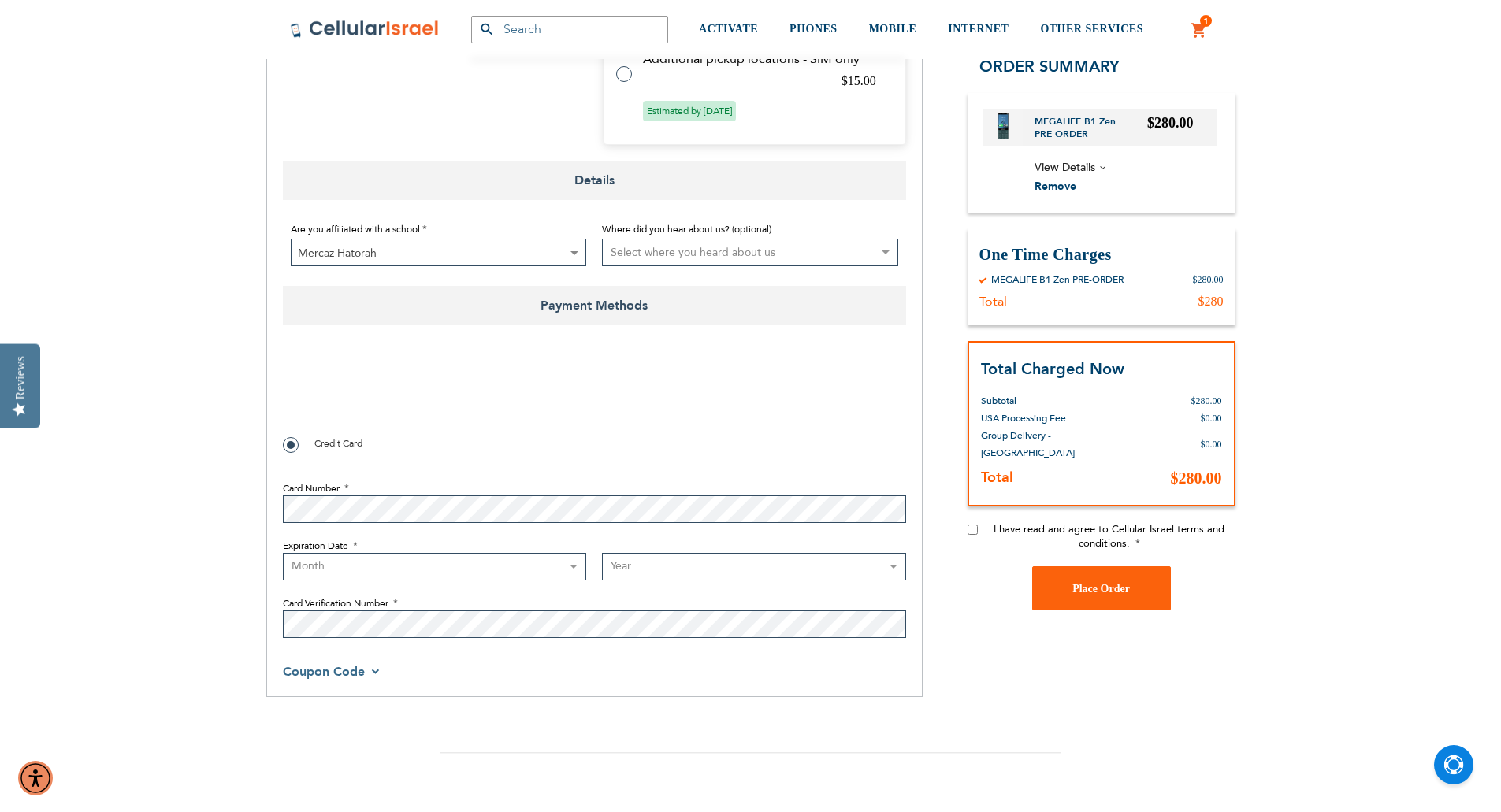
scroll to position [1155, 0]
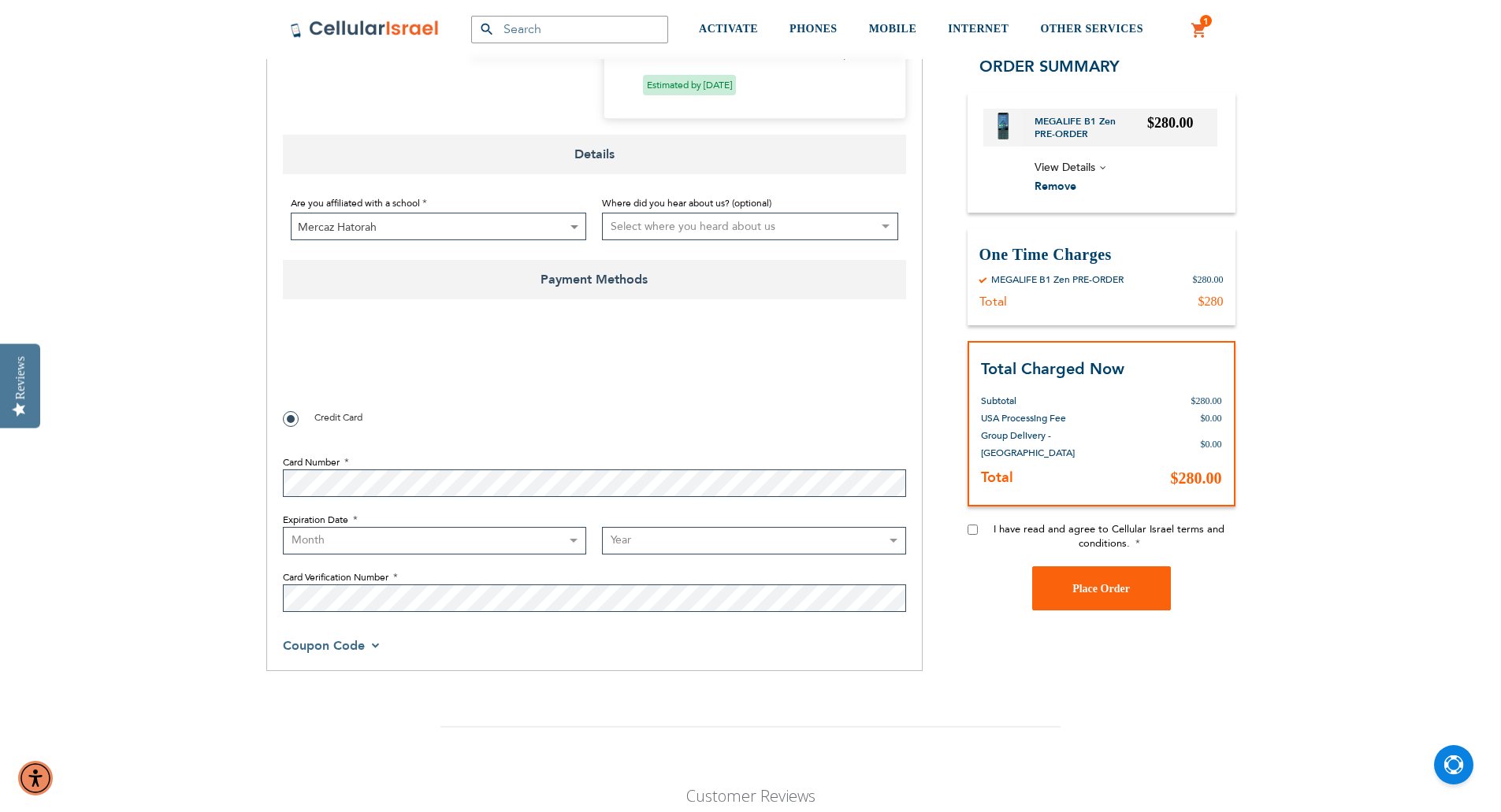
click at [542, 546] on select "Month [DATE] - [DATE] - [DATE] - [DATE] - [DATE] - [DATE] - [DATE] - [DATE] - […" at bounding box center [434, 541] width 304 height 28
select select "11"
click at [282, 527] on select "Month [DATE] - [DATE] - [DATE] - [DATE] - [DATE] - [DATE] - [DATE] - [DATE] - […" at bounding box center [434, 541] width 304 height 28
click at [685, 534] on select "Year [DATE] 2026 2027 2028 2029 2030 2031 2032 2033 2034 2035 2036 2037 2038 20…" at bounding box center [753, 541] width 304 height 28
select select "2026"
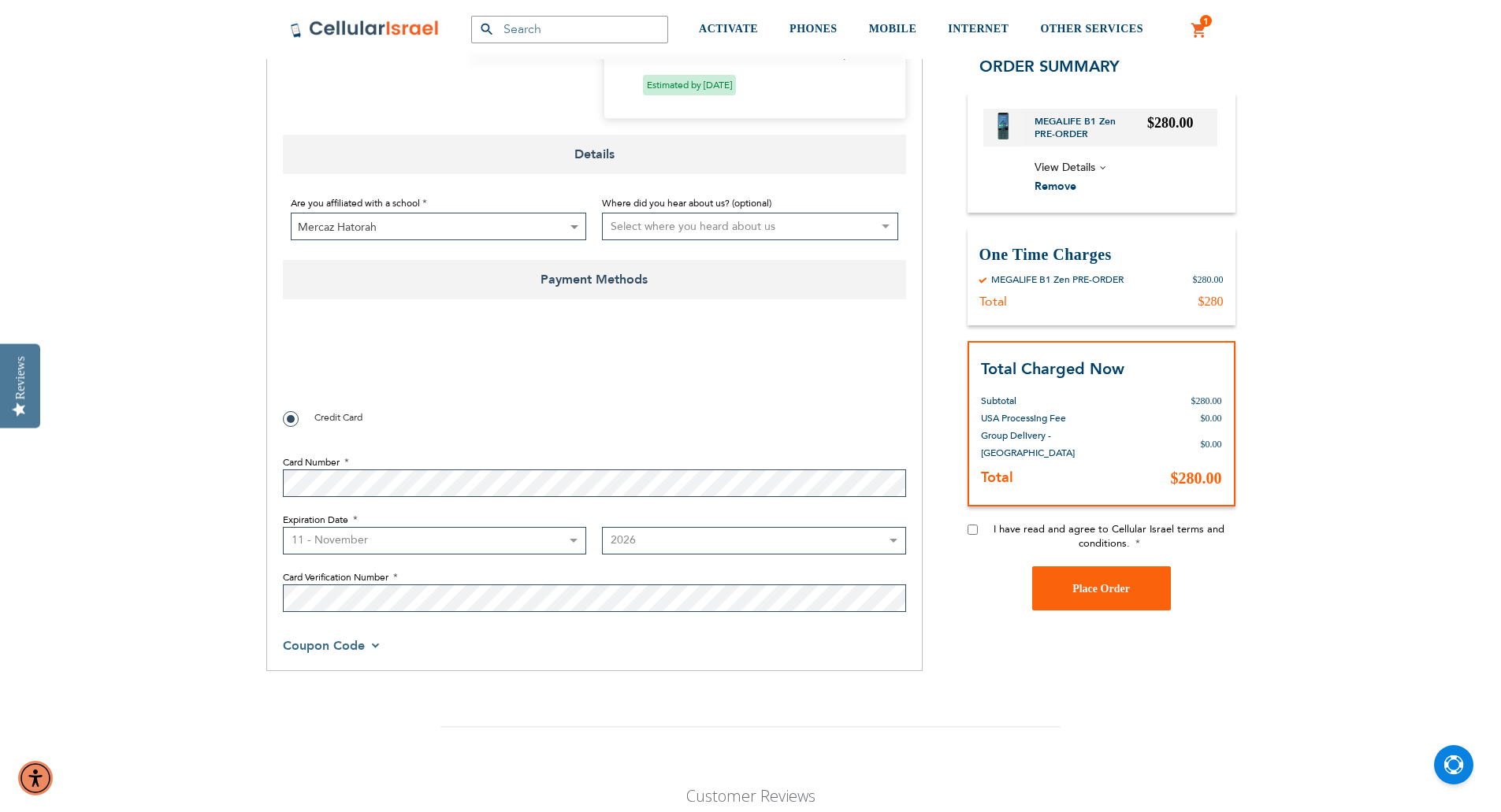
click at [602, 527] on select "Year [DATE] 2026 2027 2028 2029 2030 2031 2032 2033 2034 2035 2036 2037 2038 20…" at bounding box center [753, 541] width 304 height 28
click at [610, 661] on div "Payment Information Payment Method Credit Card Card Number Expiration Date Mont…" at bounding box center [594, 489] width 623 height 355
click at [374, 647] on span "Coupon Code" at bounding box center [331, 645] width 98 height 17
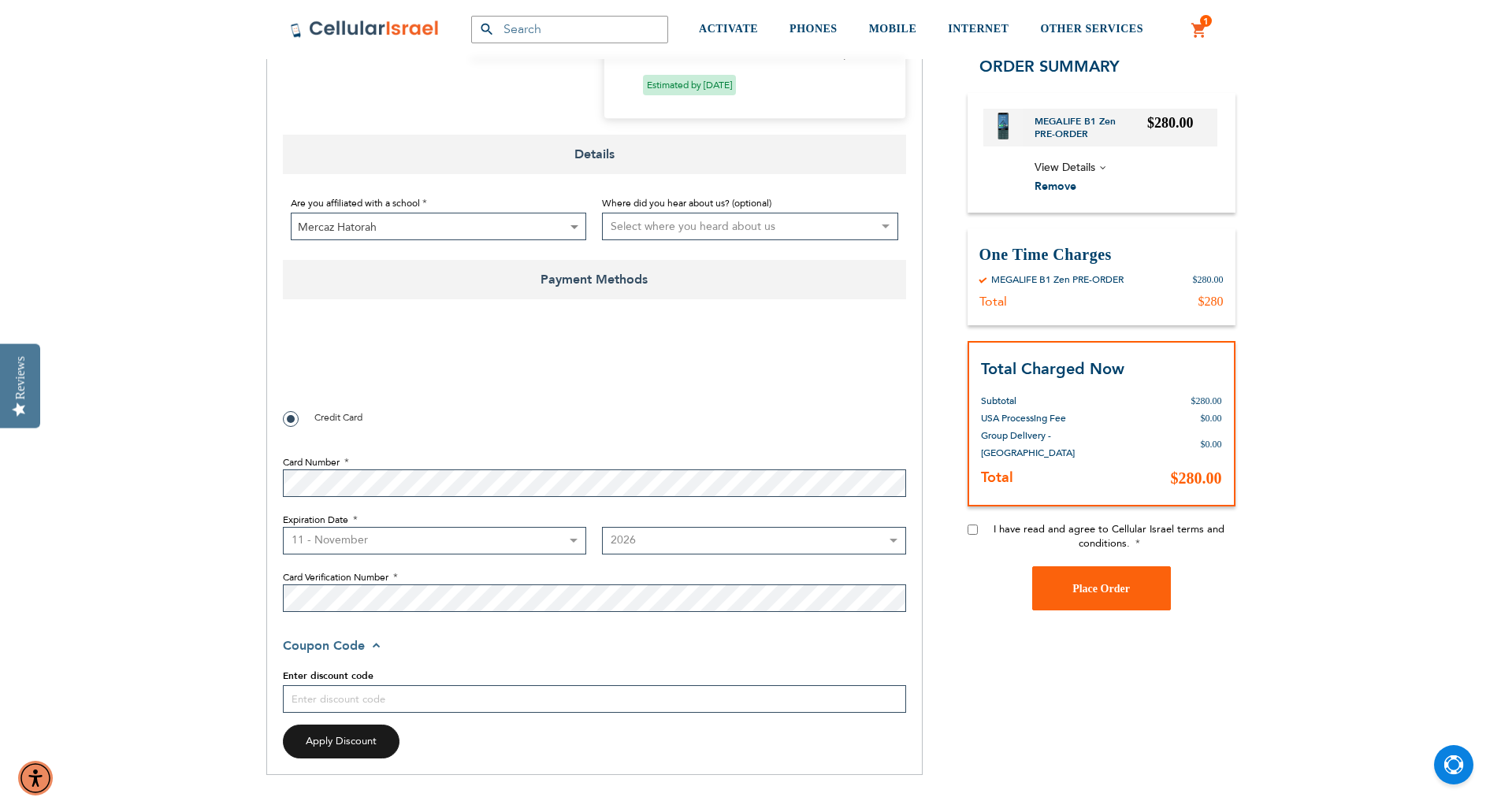
click at [549, 649] on div "Coupon Code" at bounding box center [594, 644] width 623 height 19
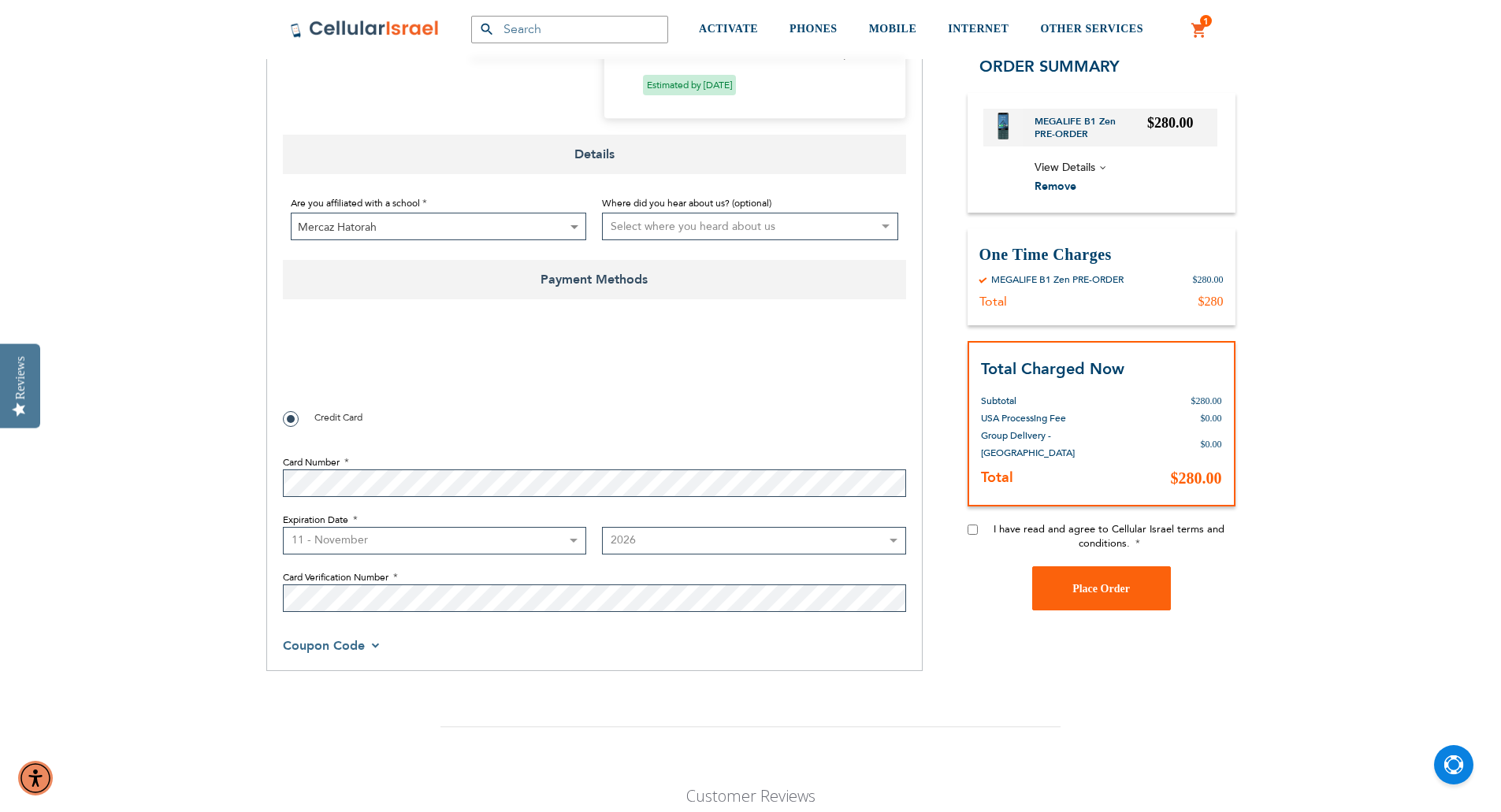
click at [365, 639] on span "Coupon Code" at bounding box center [331, 645] width 98 height 17
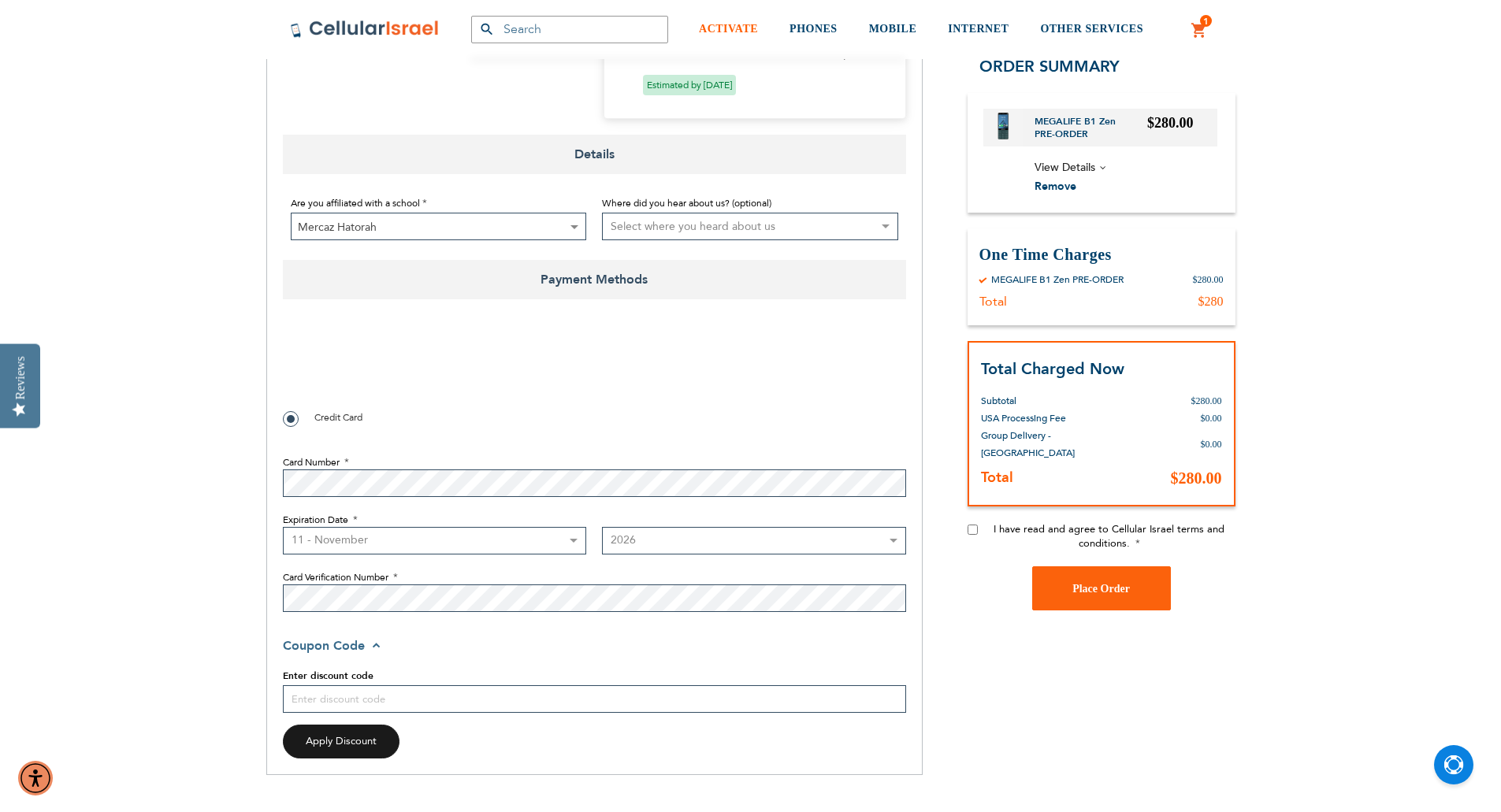
checkbox input "false"
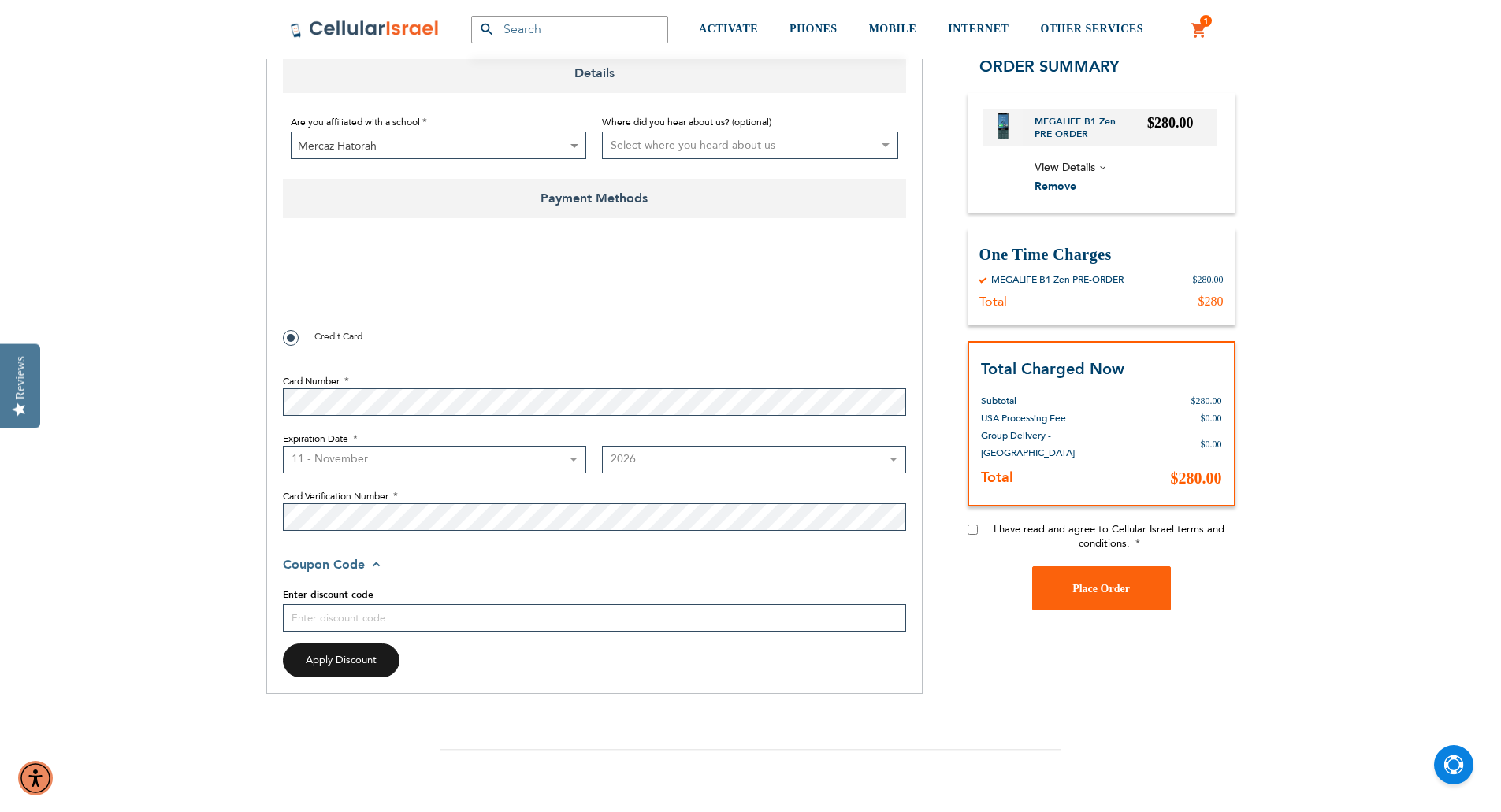
scroll to position [1313, 0]
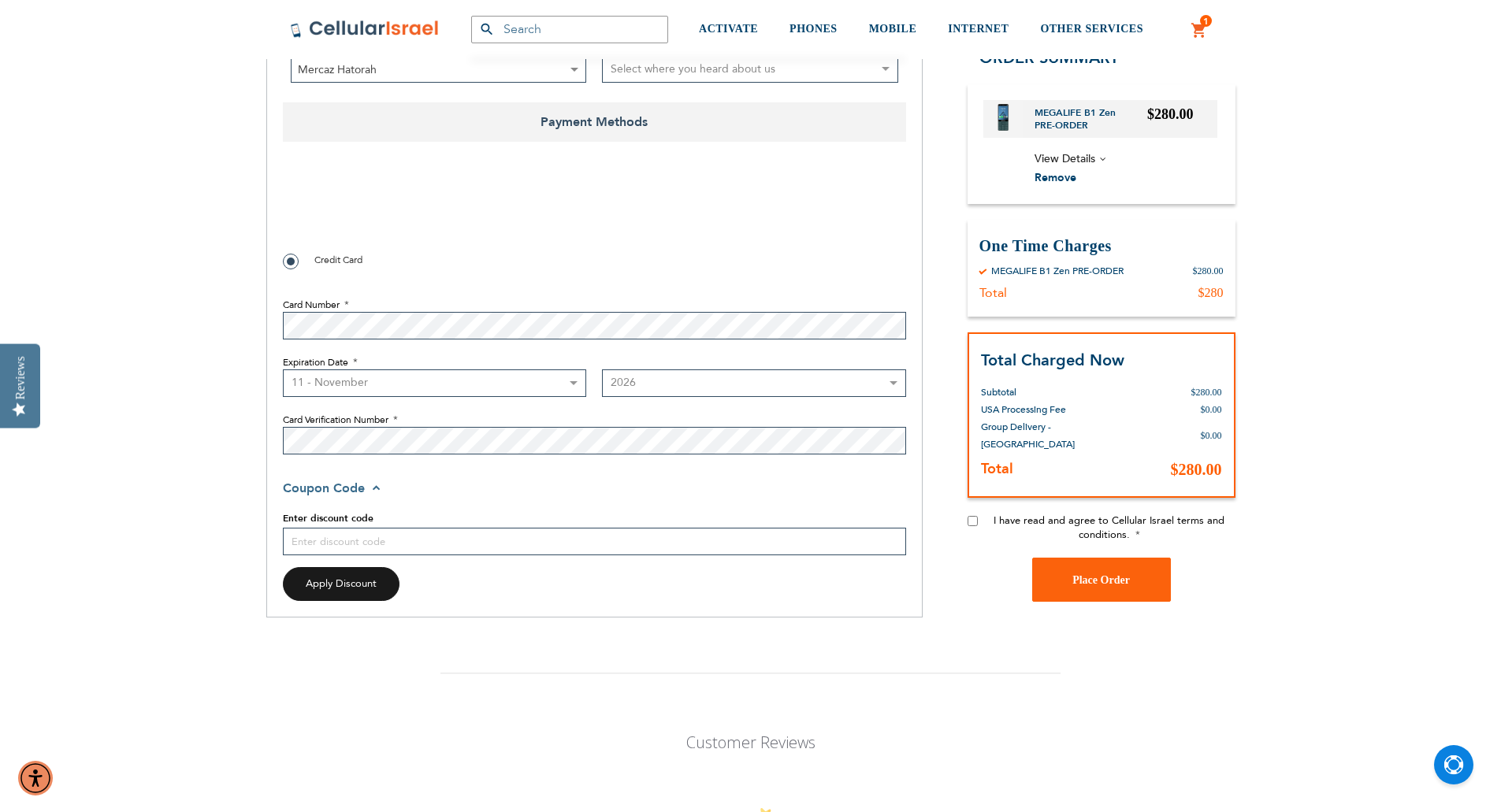
click at [972, 516] on input "I have read and agree to Cellular Israel terms and conditions." at bounding box center [972, 521] width 10 height 10
checkbox input "true"
click at [1157, 560] on button "Place Order" at bounding box center [1101, 580] width 139 height 44
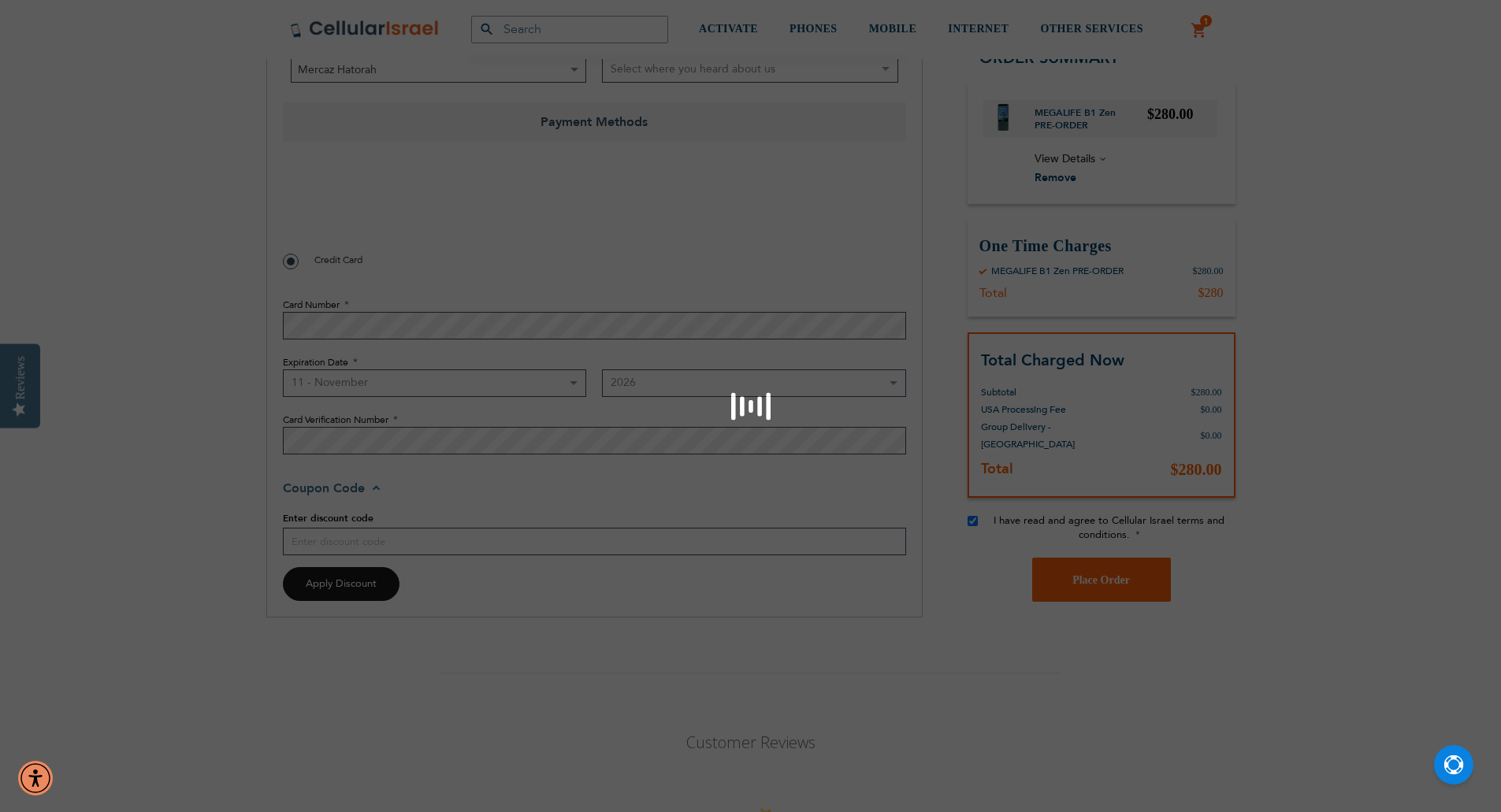
click at [297, 215] on div "Please wait..." at bounding box center [750, 406] width 1501 height 812
click at [304, 216] on div "Please wait..." at bounding box center [750, 406] width 1501 height 812
click at [308, 221] on div "Please wait..." at bounding box center [750, 406] width 1501 height 812
click at [750, 271] on div "Please wait..." at bounding box center [750, 406] width 1501 height 812
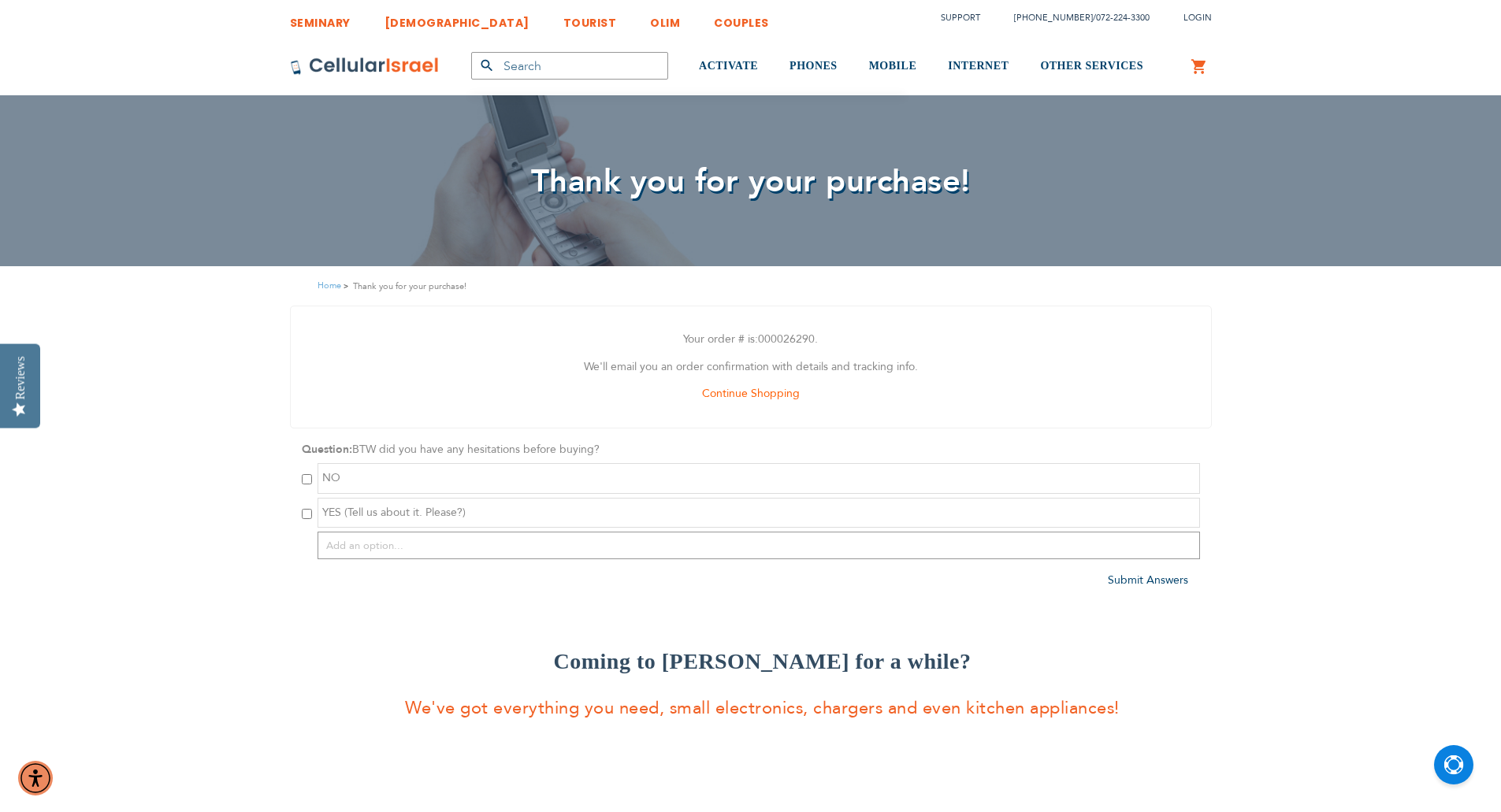
type input "[EMAIL_ADDRESS][DOMAIN_NAME]"
click at [309, 511] on input "checkbox" at bounding box center [306, 514] width 10 height 10
checkbox input "true"
click at [458, 552] on input "text" at bounding box center [758, 546] width 882 height 28
